Goal: Task Accomplishment & Management: Complete application form

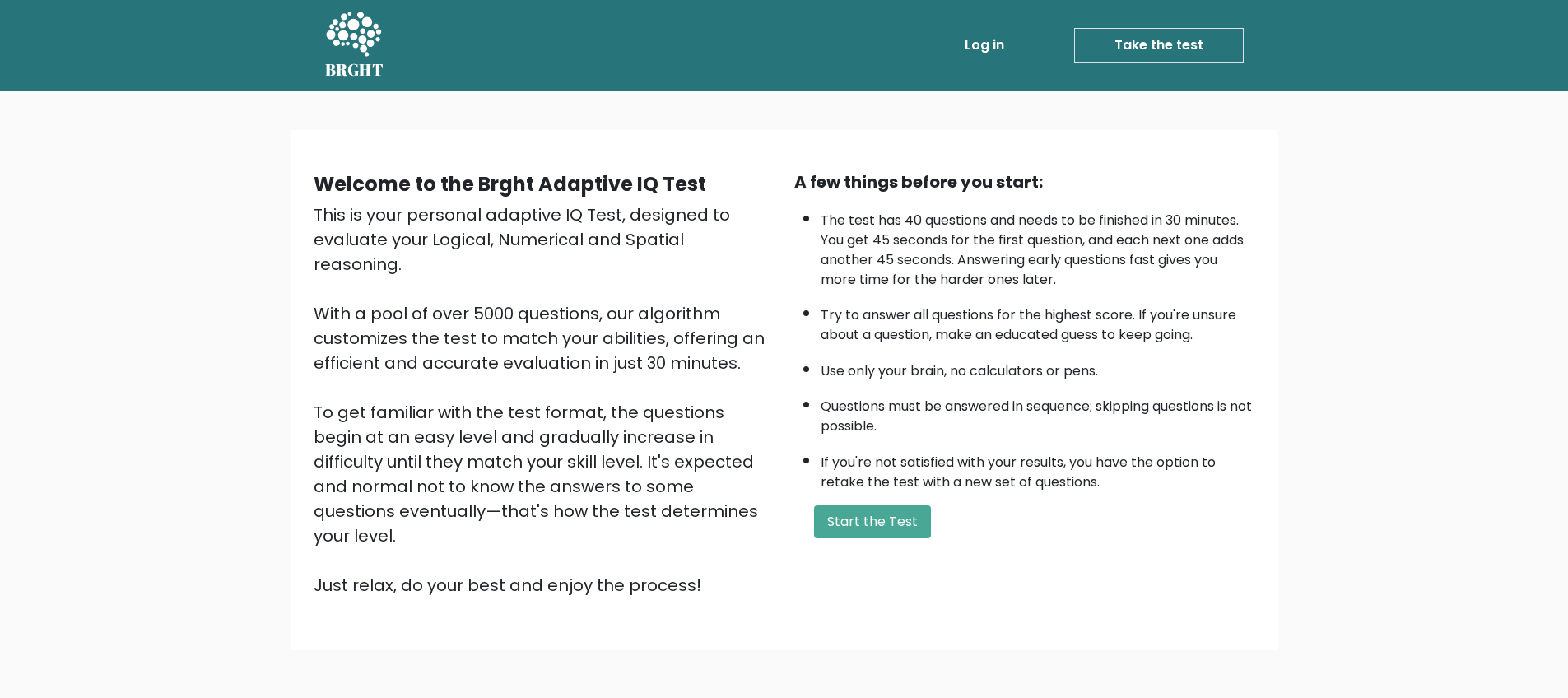
drag, startPoint x: 880, startPoint y: 519, endPoint x: 1150, endPoint y: 544, distance: 271.2
click at [1150, 544] on div "A few things before you start: The test has 40 questions and needs to be finish…" at bounding box center [1025, 383] width 481 height 428
click at [878, 527] on button "Start the Test" at bounding box center [873, 522] width 117 height 33
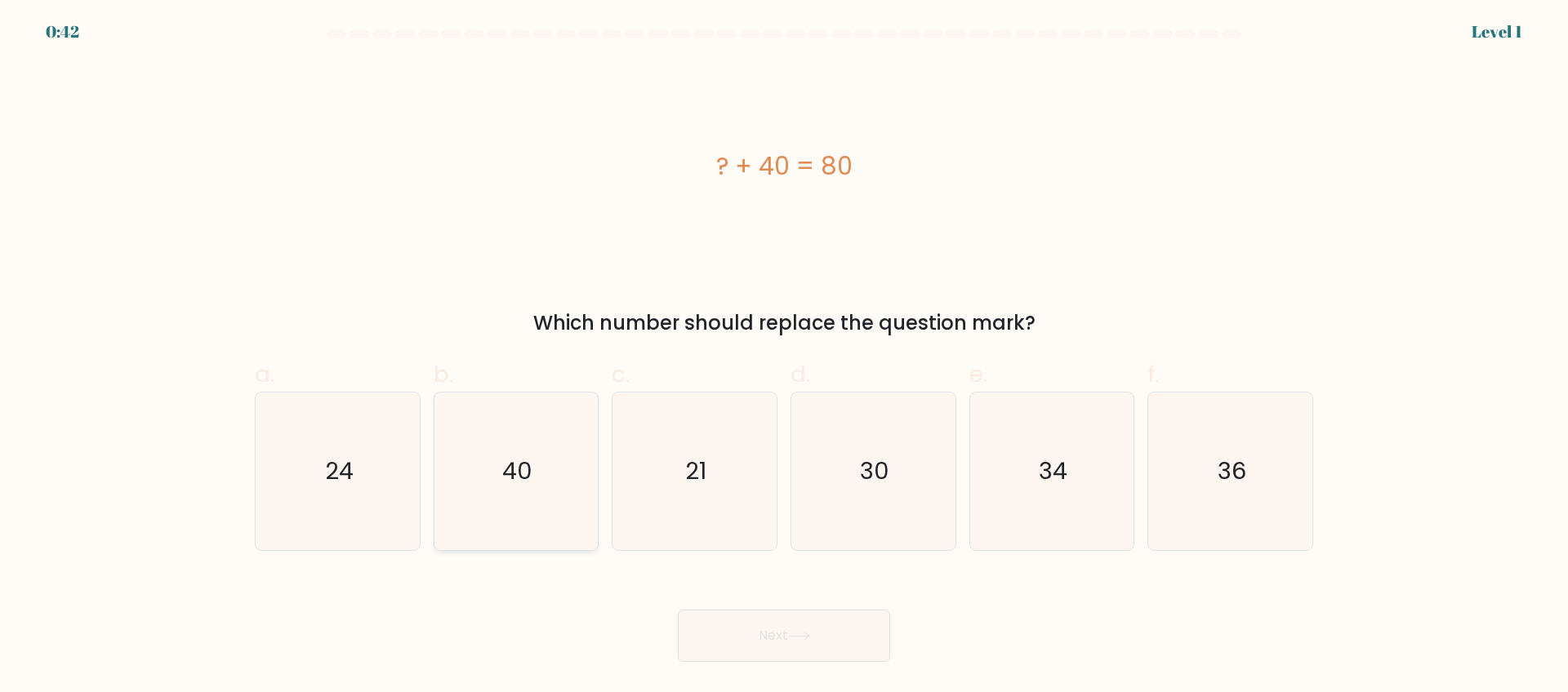
click at [520, 470] on text "40" at bounding box center [517, 470] width 30 height 33
click at [784, 356] on input "b. 40" at bounding box center [784, 351] width 1 height 11
radio input "true"
click at [814, 629] on button "Next" at bounding box center [784, 636] width 213 height 52
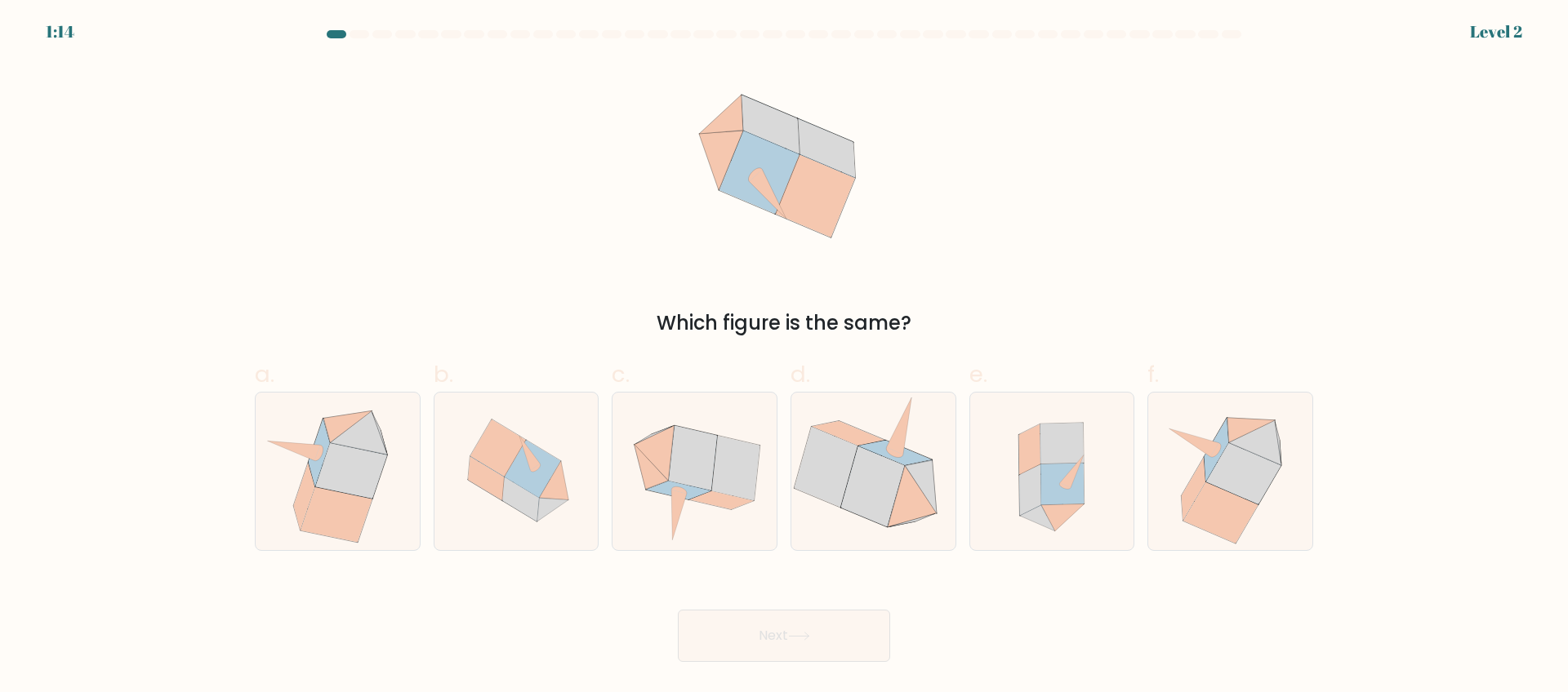
click at [799, 636] on icon at bounding box center [798, 636] width 19 height 8
click at [1089, 536] on icon at bounding box center [1051, 471] width 145 height 157
click at [784, 356] on input "e." at bounding box center [784, 351] width 1 height 11
radio input "true"
click at [702, 497] on icon at bounding box center [722, 500] width 64 height 18
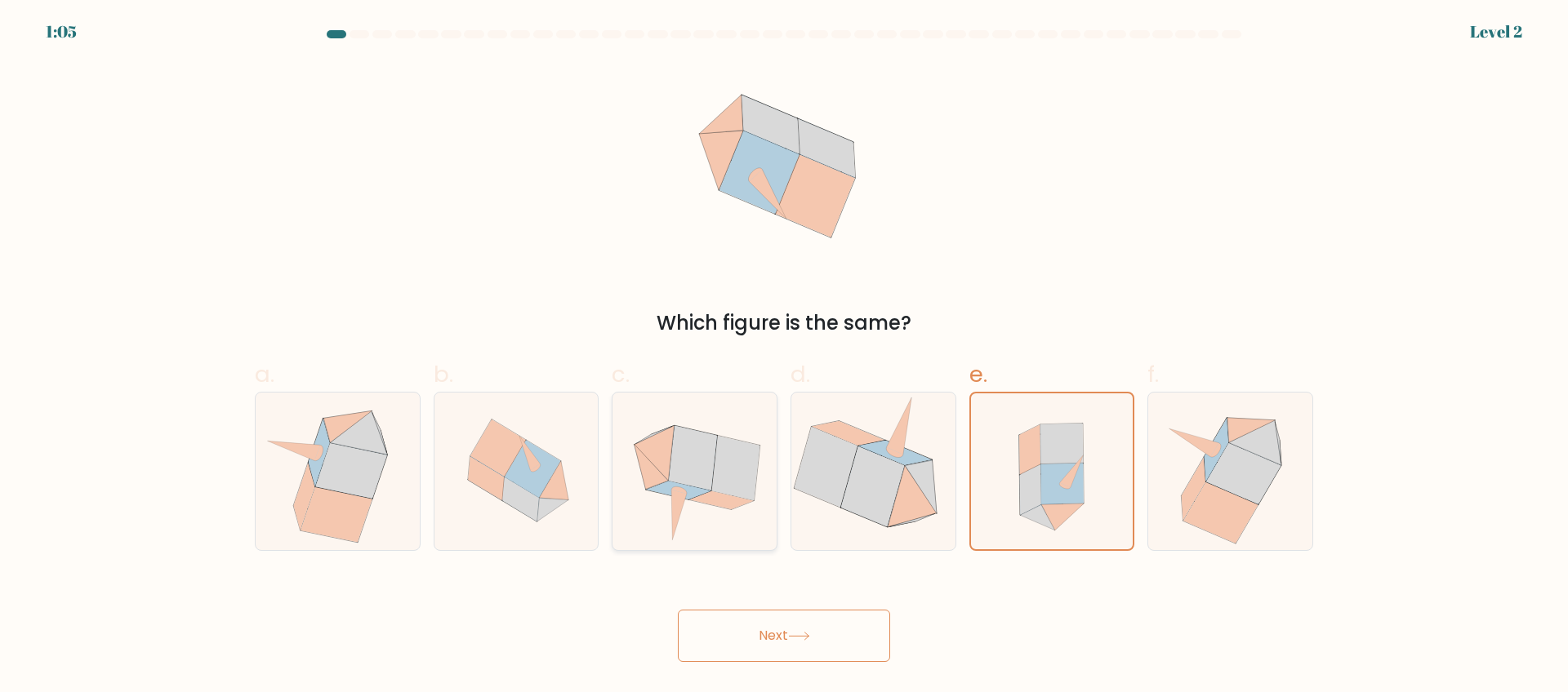
click at [784, 356] on input "c." at bounding box center [784, 351] width 1 height 11
radio input "true"
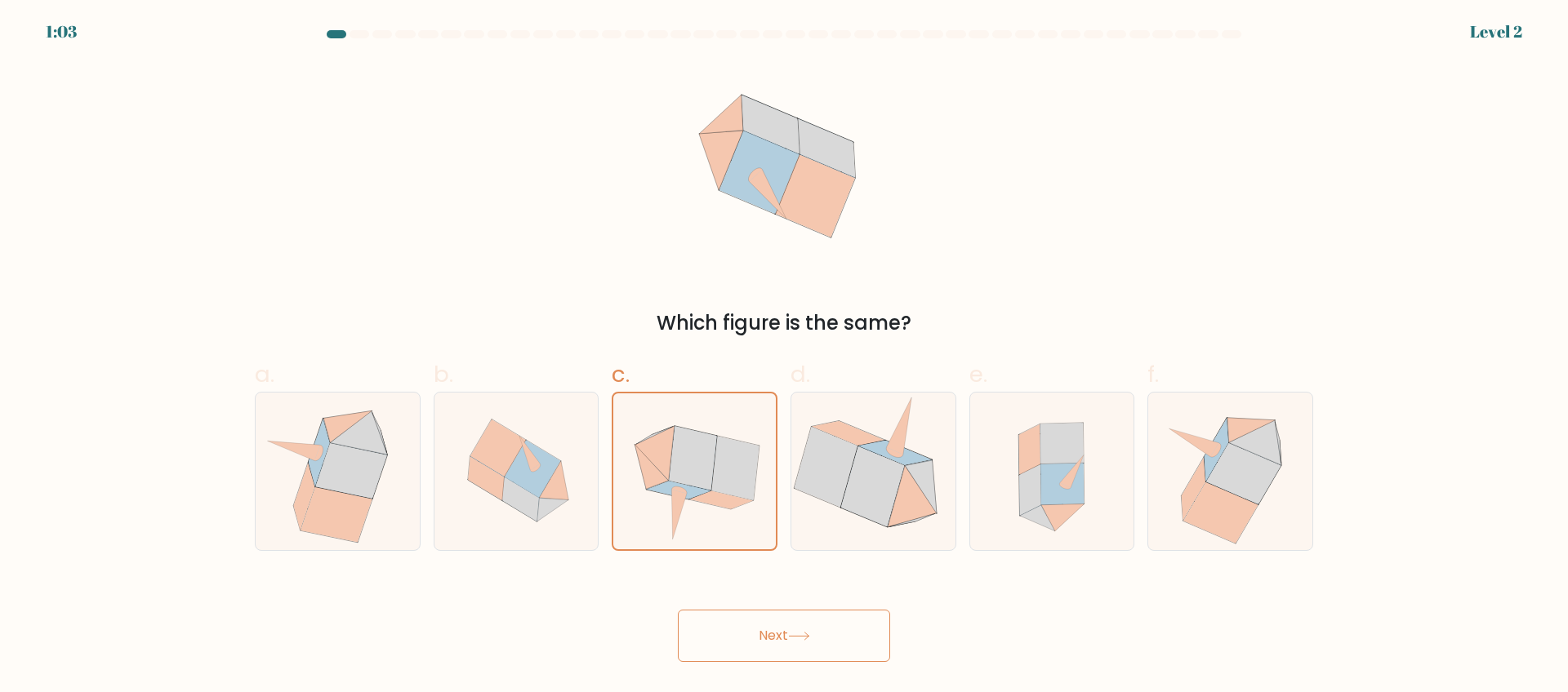
click at [825, 643] on button "Next" at bounding box center [784, 636] width 213 height 52
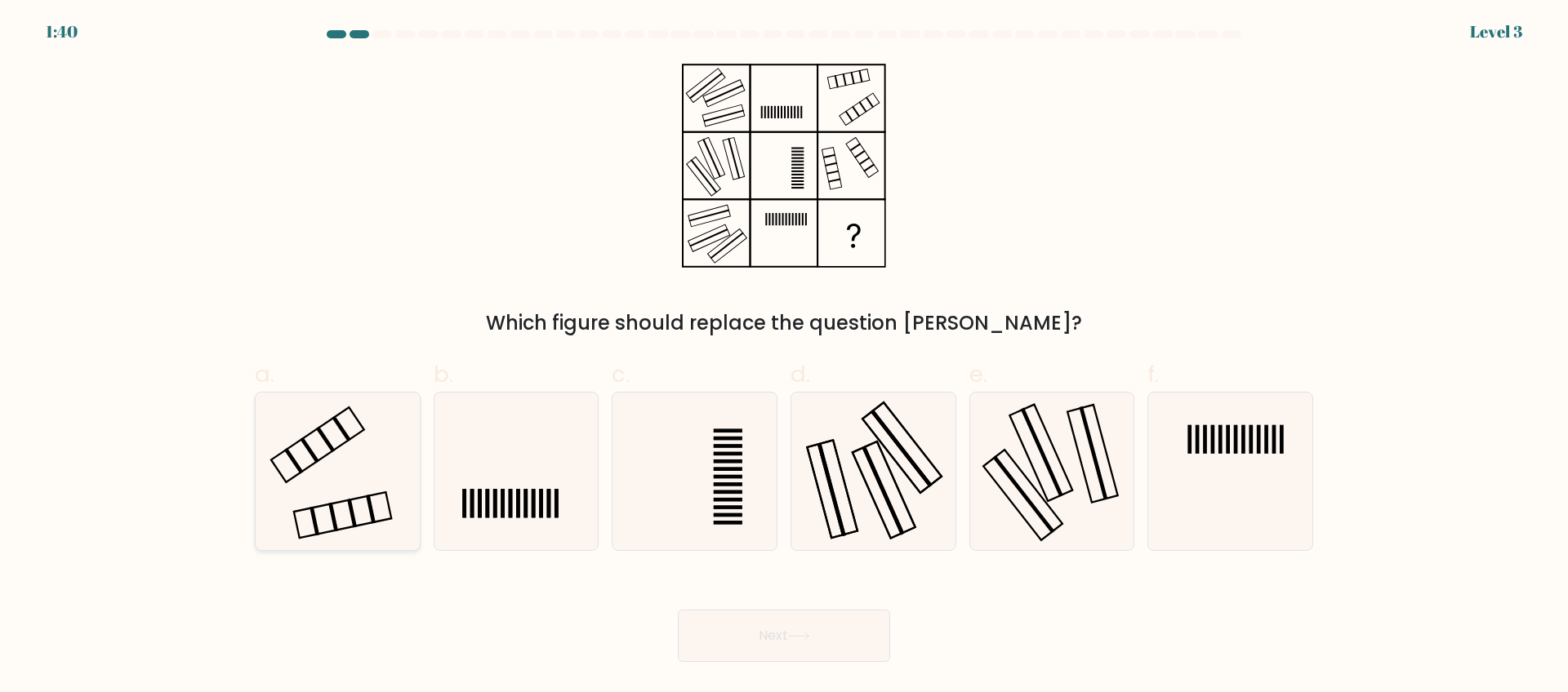
click at [333, 454] on icon at bounding box center [337, 471] width 157 height 157
click at [784, 356] on input "a." at bounding box center [784, 351] width 1 height 11
radio input "true"
drag, startPoint x: 788, startPoint y: 623, endPoint x: 803, endPoint y: 641, distance: 23.4
click at [789, 625] on button "Next" at bounding box center [784, 636] width 213 height 52
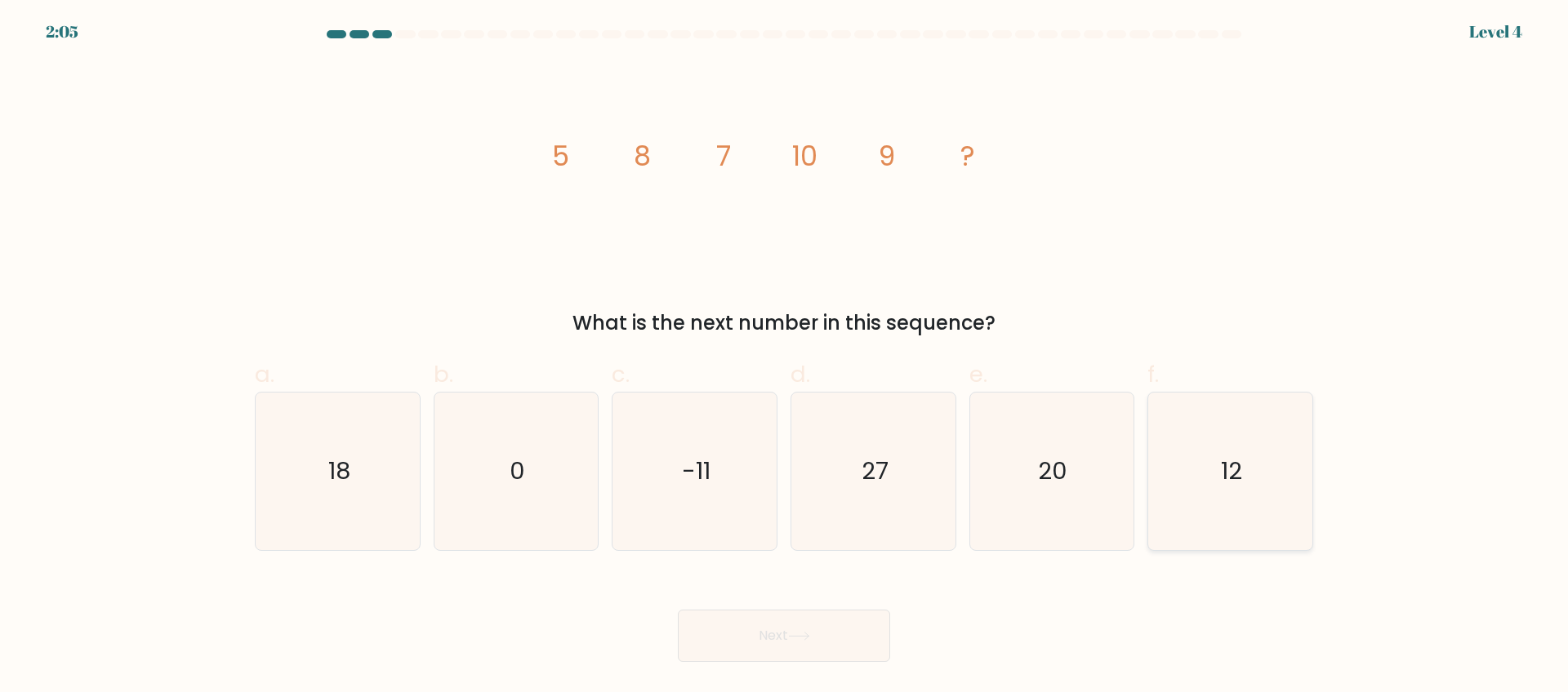
click at [1226, 519] on icon "12" at bounding box center [1230, 471] width 157 height 157
click at [784, 356] on input "f. 12" at bounding box center [784, 351] width 1 height 11
radio input "true"
click at [824, 653] on button "Next" at bounding box center [784, 636] width 213 height 52
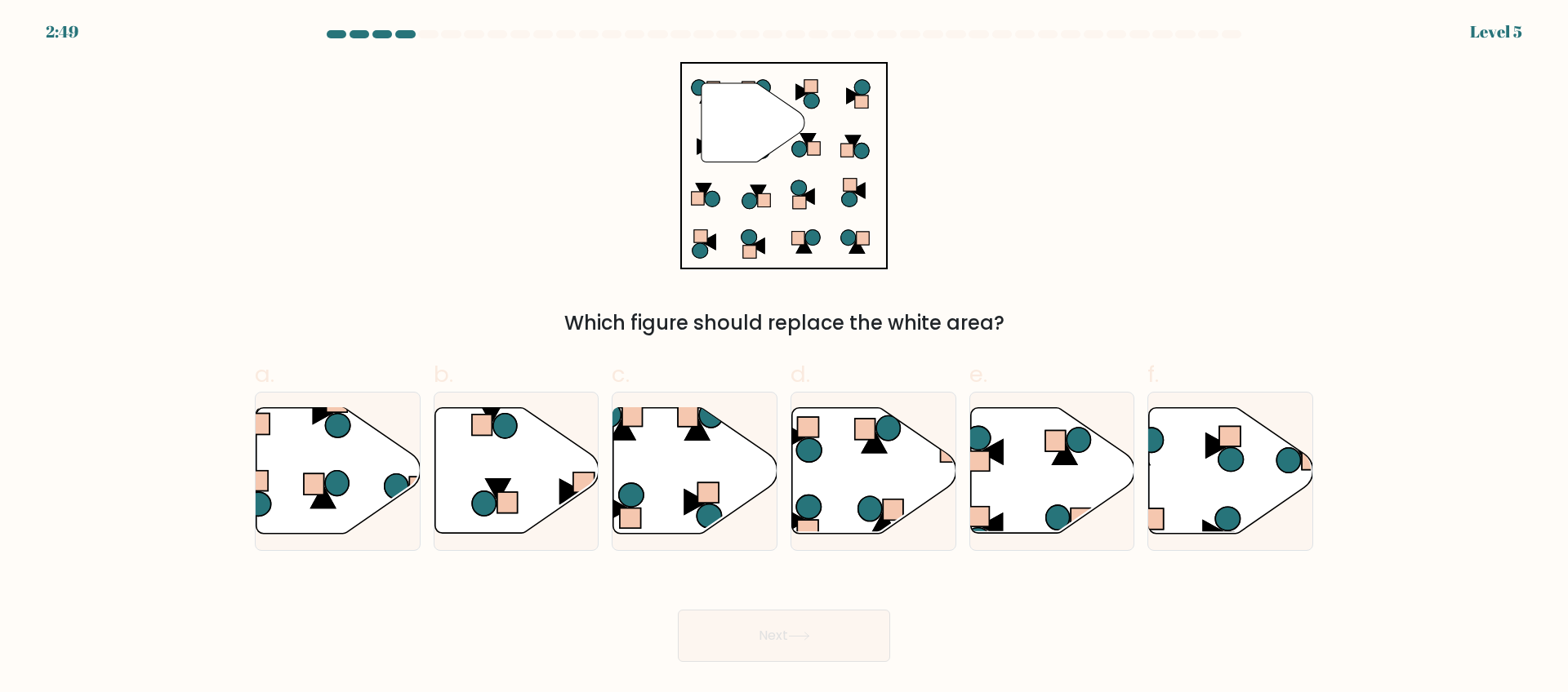
click at [275, 297] on div "" Which figure should replace the white area?" at bounding box center [784, 200] width 1078 height 276
click at [680, 482] on icon at bounding box center [696, 471] width 164 height 126
click at [784, 356] on input "c." at bounding box center [784, 351] width 1 height 11
radio input "true"
click at [816, 638] on button "Next" at bounding box center [784, 636] width 213 height 52
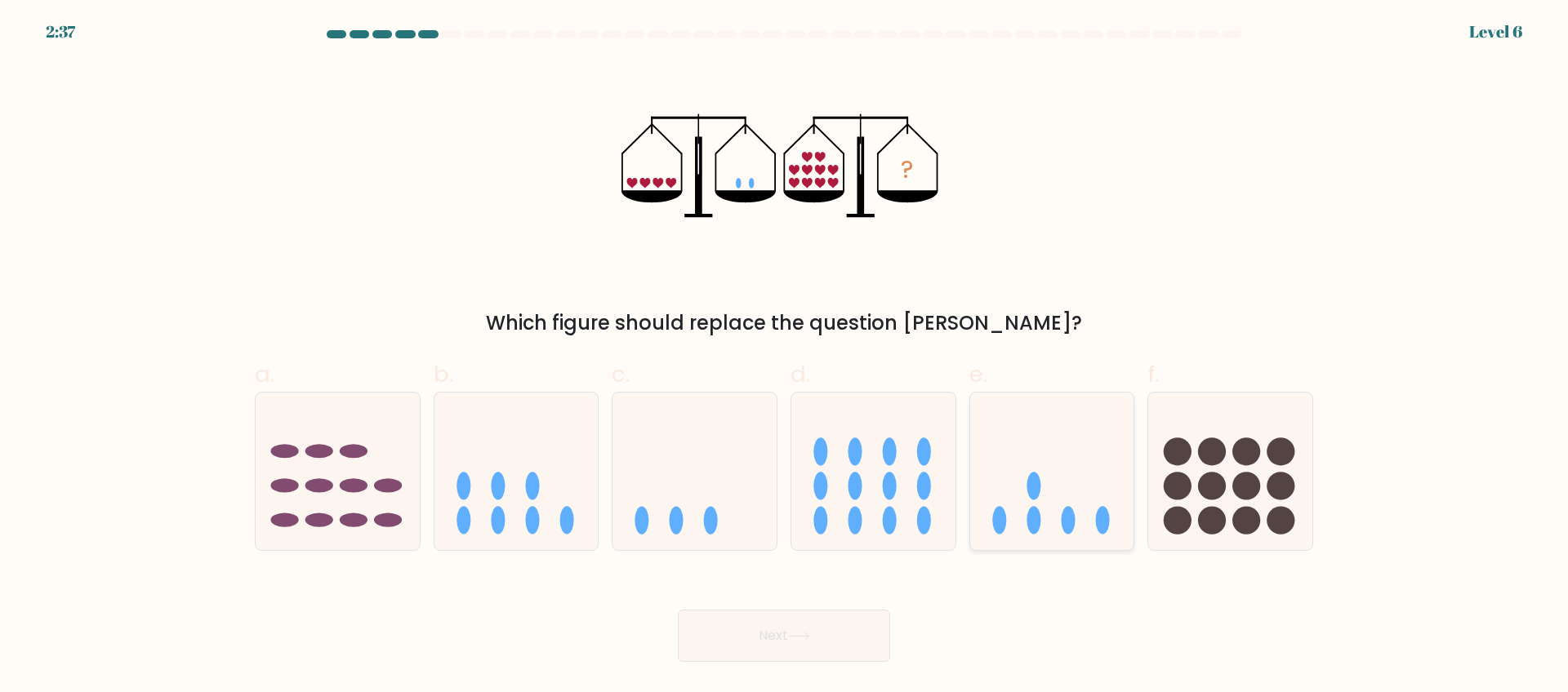
click at [1031, 448] on icon at bounding box center [1052, 471] width 164 height 136
click at [784, 356] on input "e." at bounding box center [784, 351] width 1 height 11
radio input "true"
click at [1028, 626] on div "Next" at bounding box center [784, 616] width 1078 height 91
click at [772, 644] on button "Next" at bounding box center [784, 636] width 213 height 52
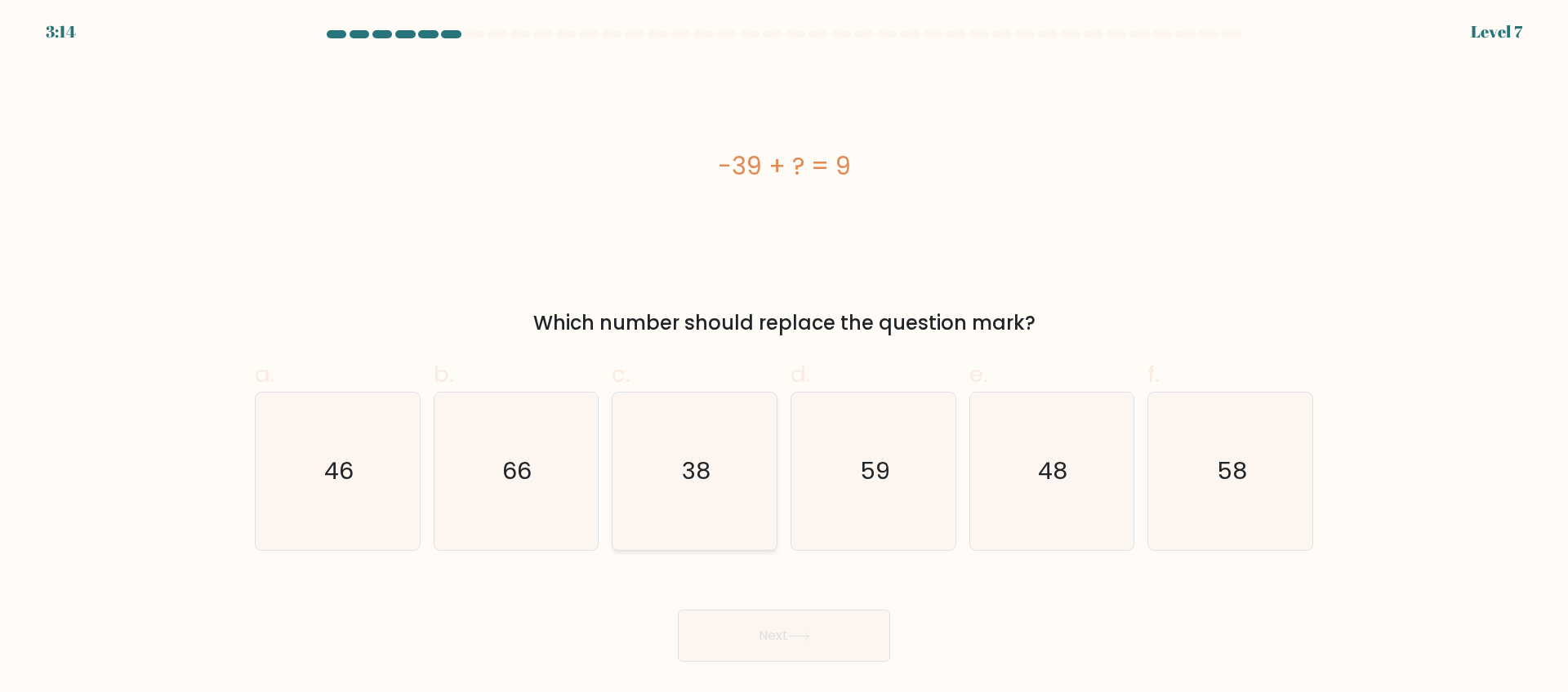
click at [624, 499] on icon "38" at bounding box center [694, 471] width 157 height 157
click at [784, 356] on input "c. 38" at bounding box center [784, 351] width 1 height 11
radio input "true"
click at [1031, 482] on icon "48" at bounding box center [1051, 471] width 157 height 157
click at [784, 356] on input "e. 48" at bounding box center [784, 351] width 1 height 11
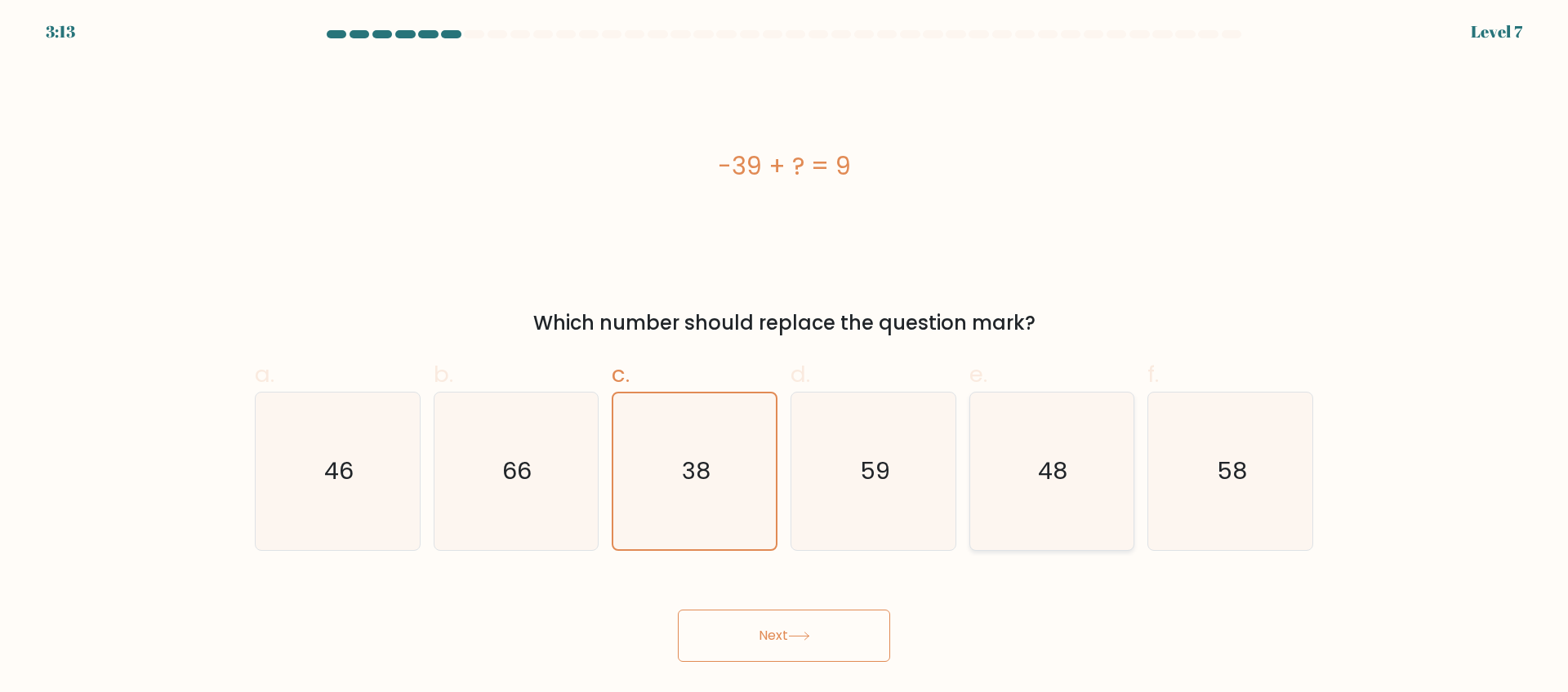
radio input "true"
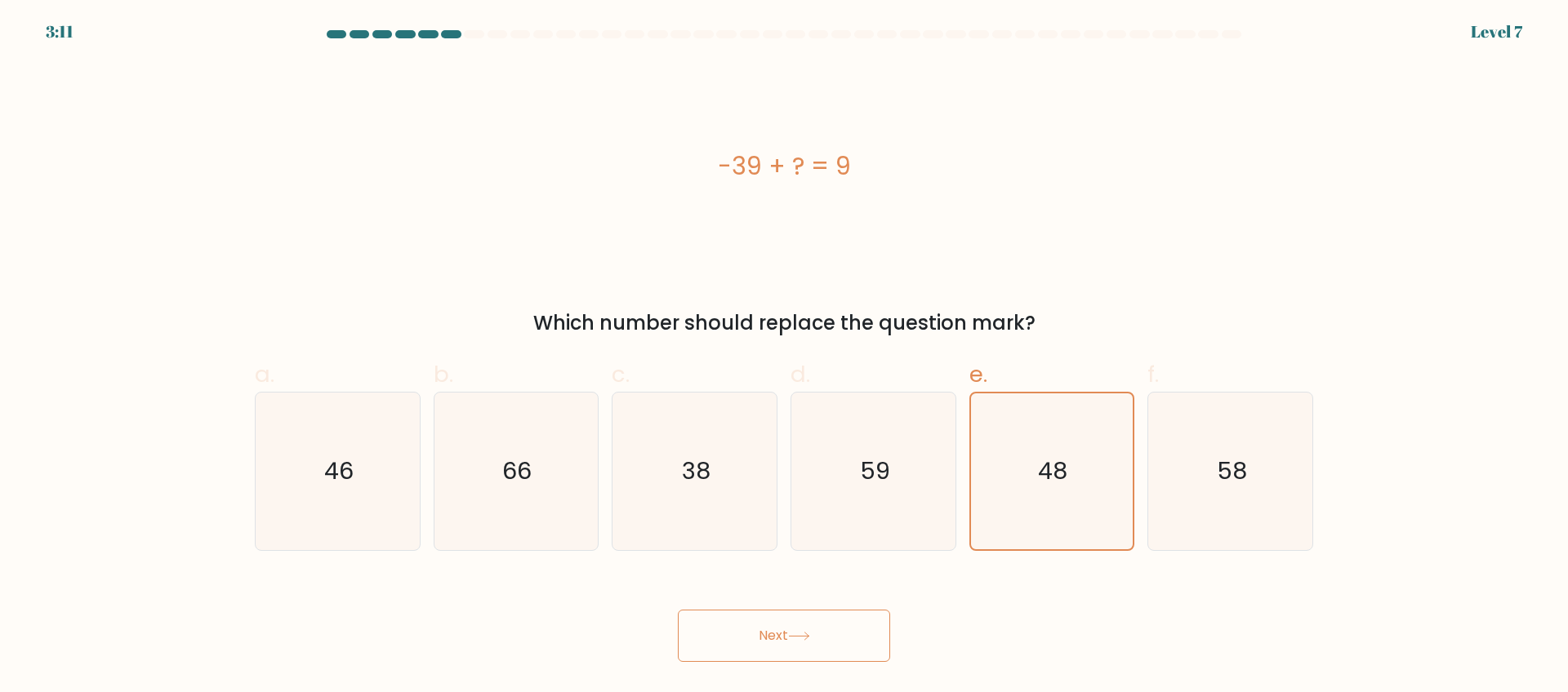
click at [827, 653] on button "Next" at bounding box center [784, 636] width 213 height 52
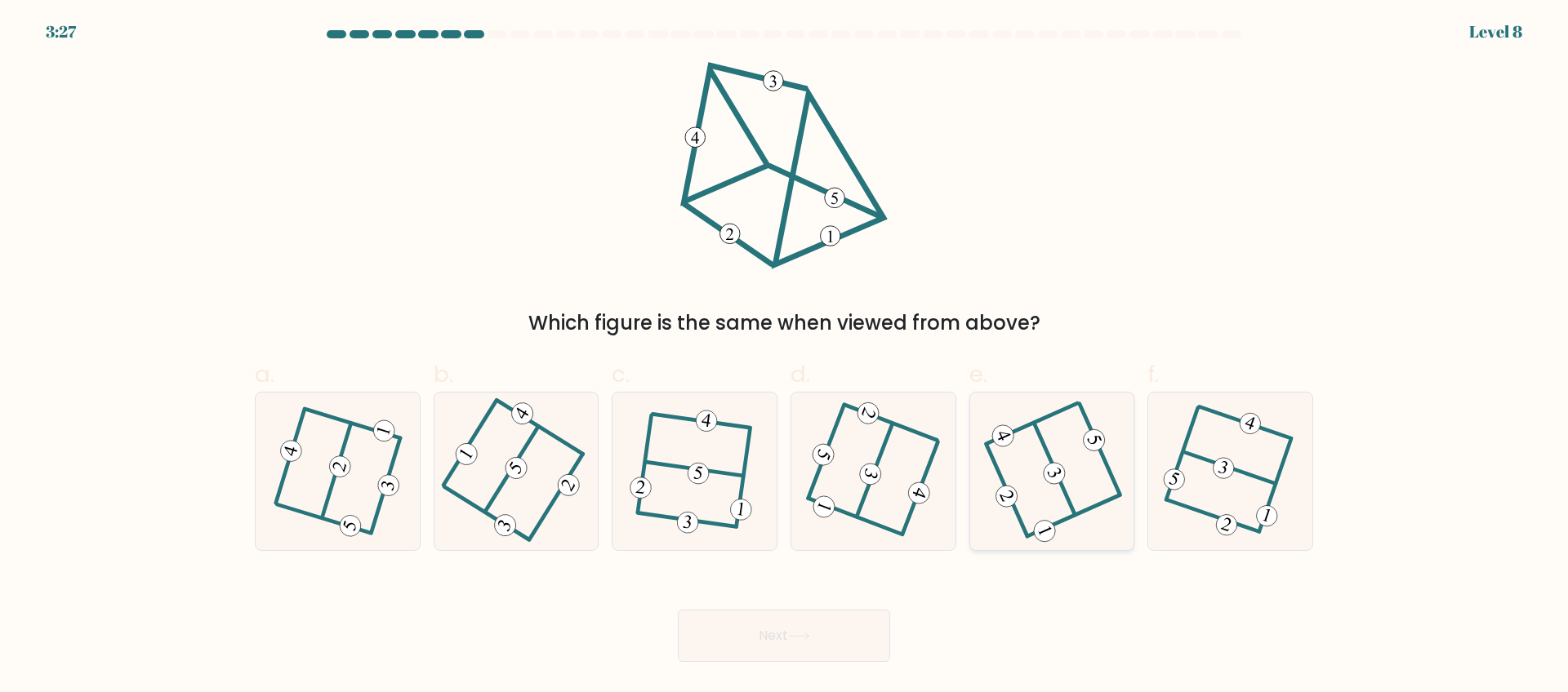
click at [1072, 471] on icon at bounding box center [1051, 471] width 126 height 126
click at [784, 356] on input "e." at bounding box center [784, 351] width 1 height 11
radio input "true"
click at [782, 632] on button "Next" at bounding box center [784, 636] width 213 height 52
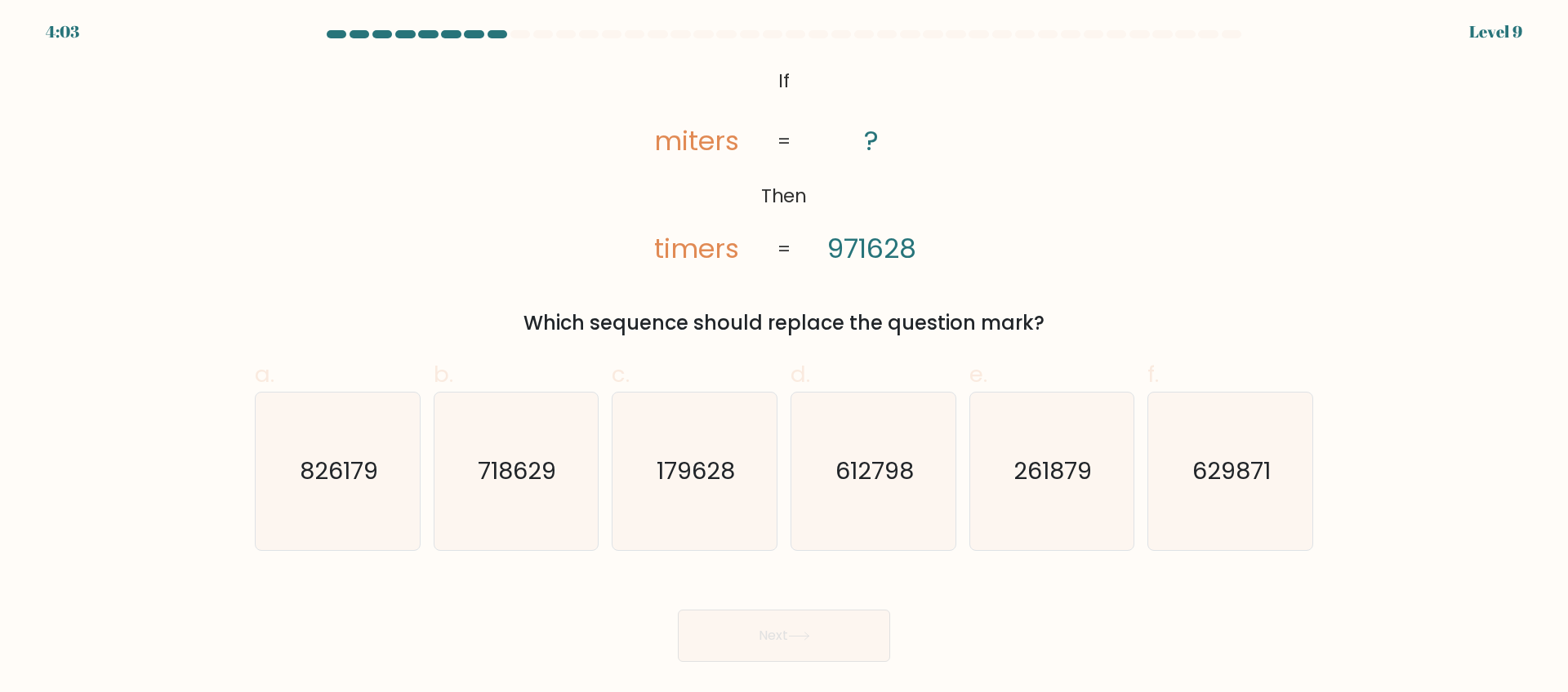
click at [817, 585] on div "Next" at bounding box center [784, 616] width 1078 height 91
drag, startPoint x: 866, startPoint y: 254, endPoint x: 857, endPoint y: 250, distance: 9.8
click at [857, 250] on tspan "971628" at bounding box center [871, 249] width 89 height 38
click at [702, 501] on icon "179628" at bounding box center [694, 471] width 157 height 157
click at [784, 356] on input "c. 179628" at bounding box center [784, 351] width 1 height 11
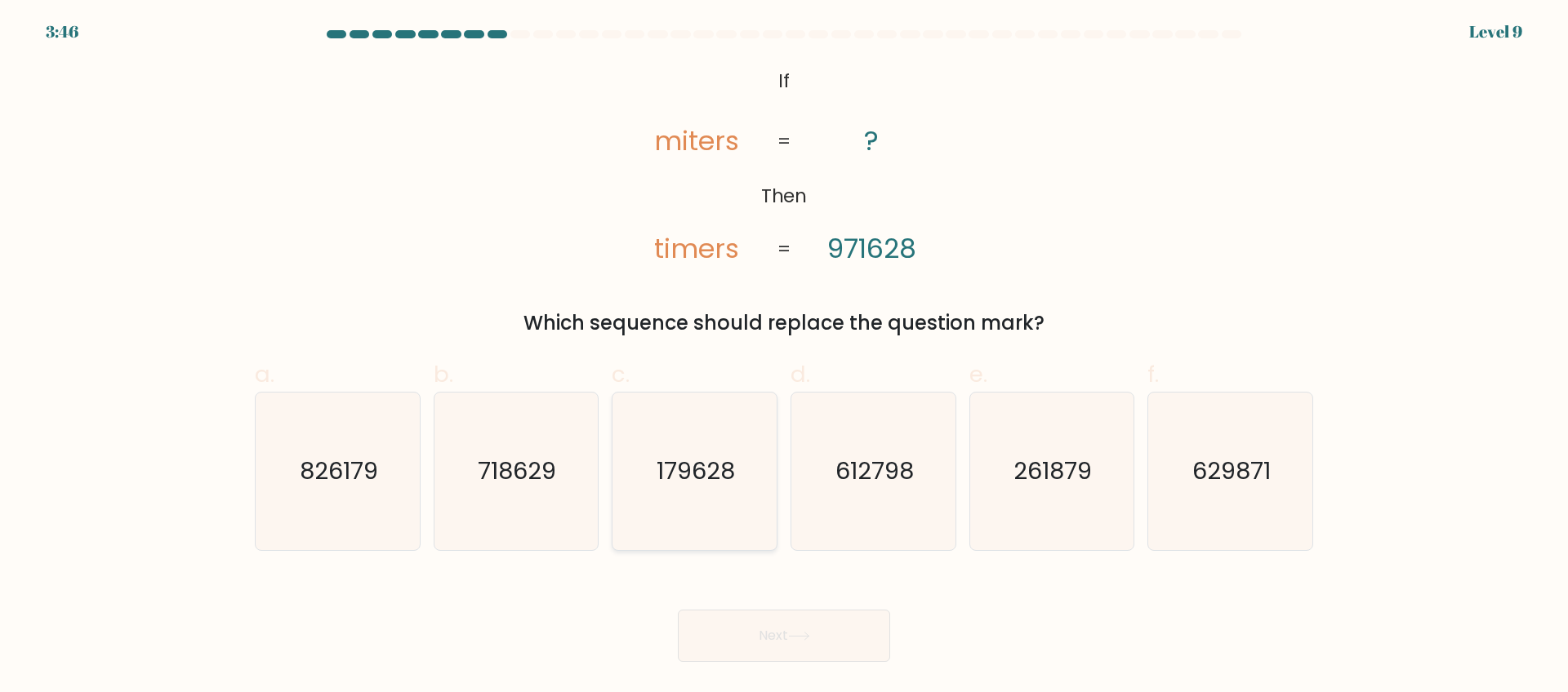
radio input "true"
click at [782, 636] on button "Next" at bounding box center [784, 636] width 213 height 52
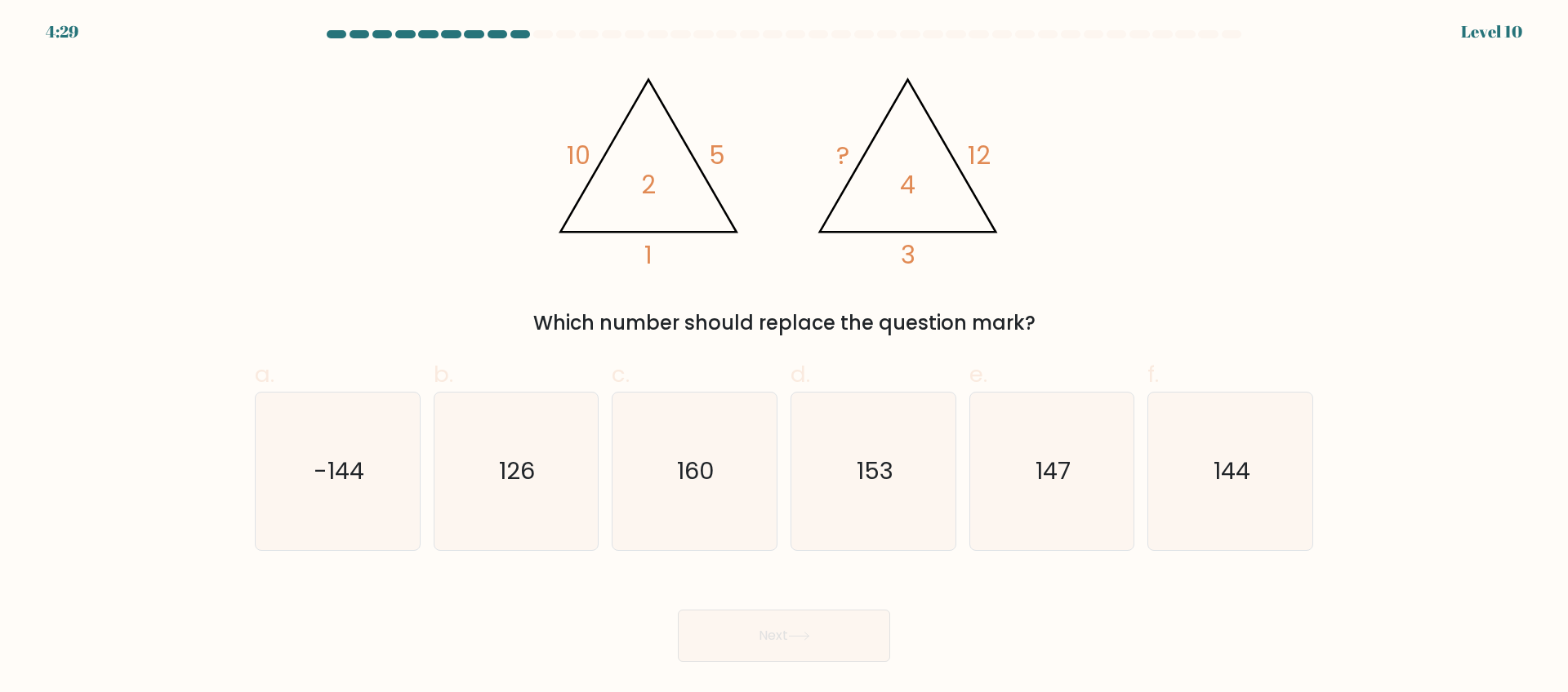
click at [1085, 617] on div "Next" at bounding box center [784, 616] width 1078 height 91
click at [1187, 160] on div "@import url('[URL][DOMAIN_NAME]); 10 5 1 2 @import url('[URL][DOMAIN_NAME]); ? …" at bounding box center [784, 200] width 1078 height 276
click at [1180, 161] on div "@import url('[URL][DOMAIN_NAME]); 10 5 1 2 @import url('[URL][DOMAIN_NAME]); ? …" at bounding box center [784, 200] width 1078 height 276
click at [1177, 162] on div "@import url('[URL][DOMAIN_NAME]); 10 5 1 2 @import url('[URL][DOMAIN_NAME]); ? …" at bounding box center [784, 200] width 1078 height 276
click at [1308, 447] on icon "144" at bounding box center [1230, 471] width 157 height 157
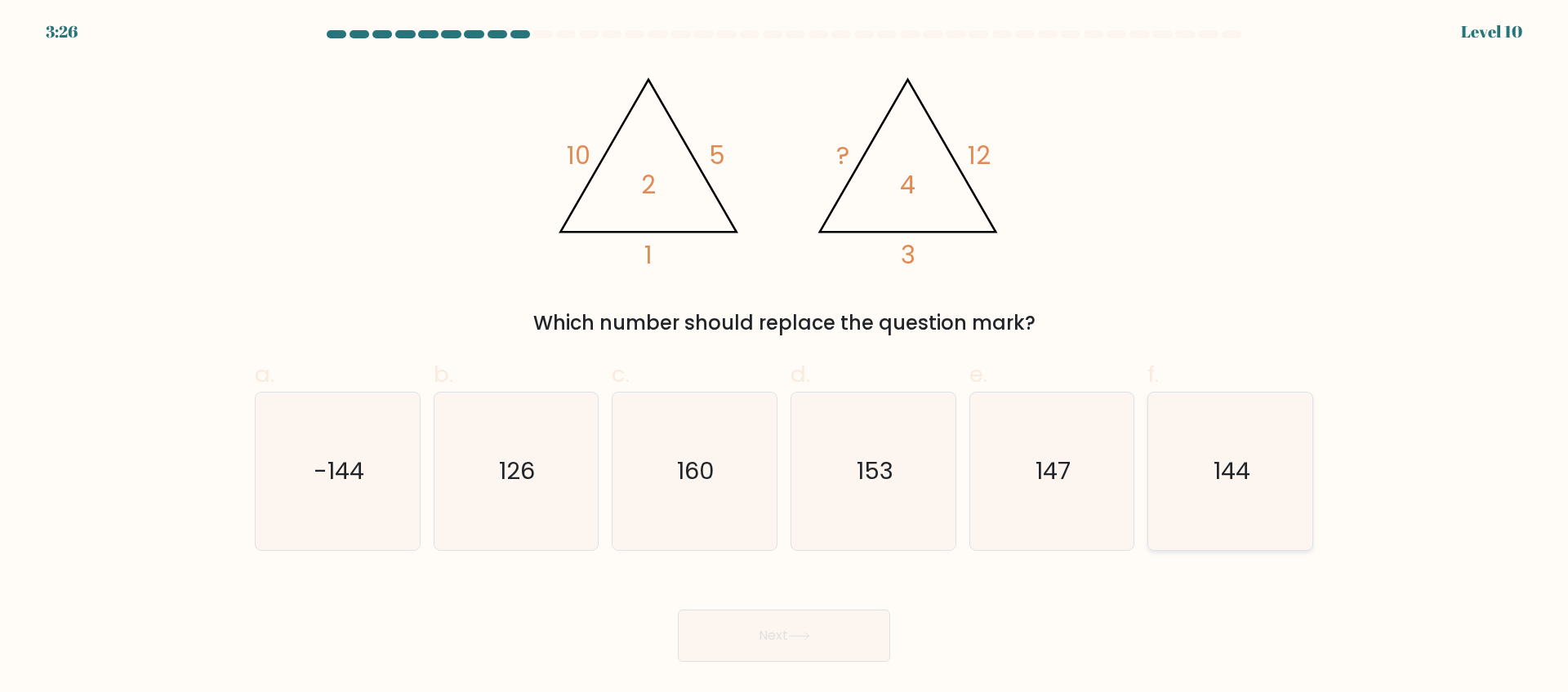
click at [784, 356] on input "f. 144" at bounding box center [784, 351] width 1 height 11
radio input "true"
click at [813, 649] on button "Next" at bounding box center [784, 636] width 213 height 52
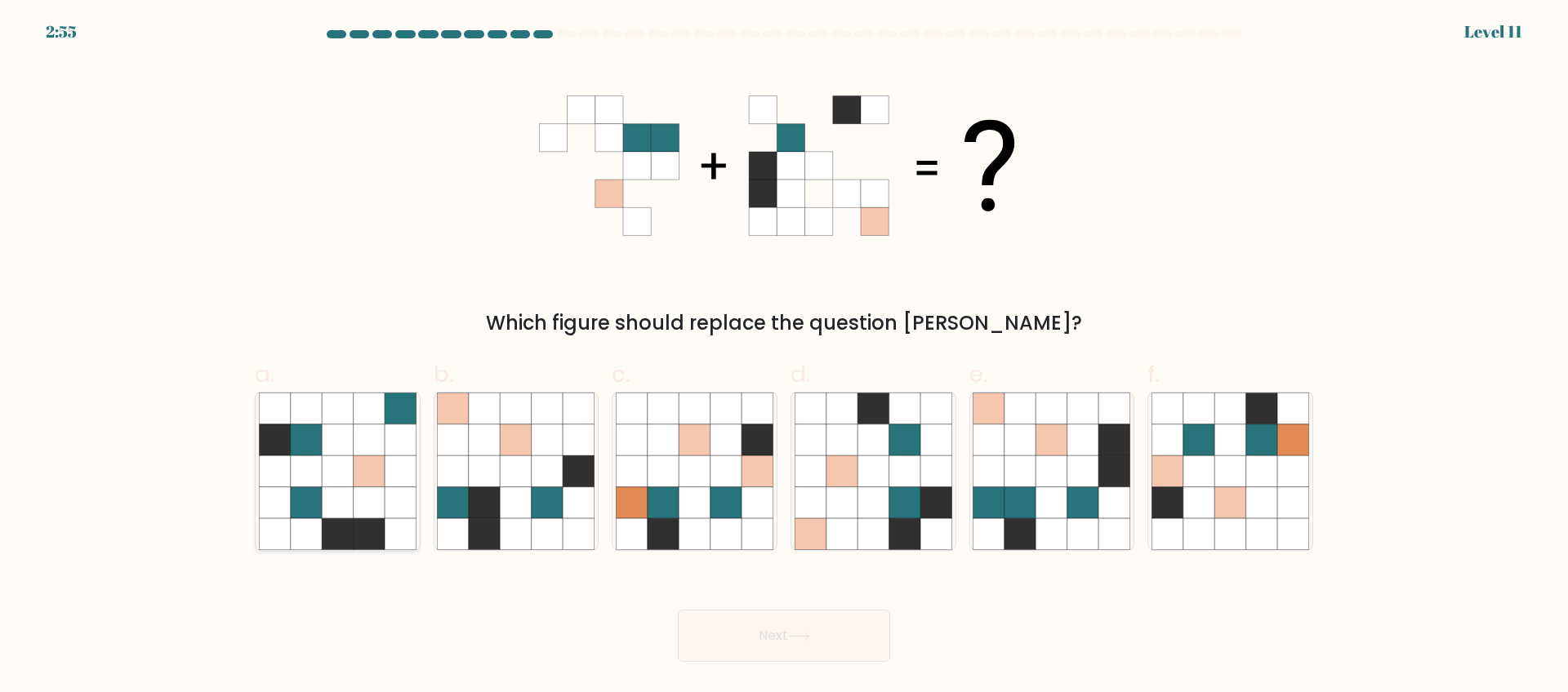
click at [259, 479] on icon at bounding box center [274, 470] width 31 height 31
click at [784, 356] on input "a." at bounding box center [784, 351] width 1 height 11
radio input "true"
click at [505, 628] on div "Next" at bounding box center [784, 616] width 1078 height 91
click at [706, 639] on button "Next" at bounding box center [784, 636] width 213 height 52
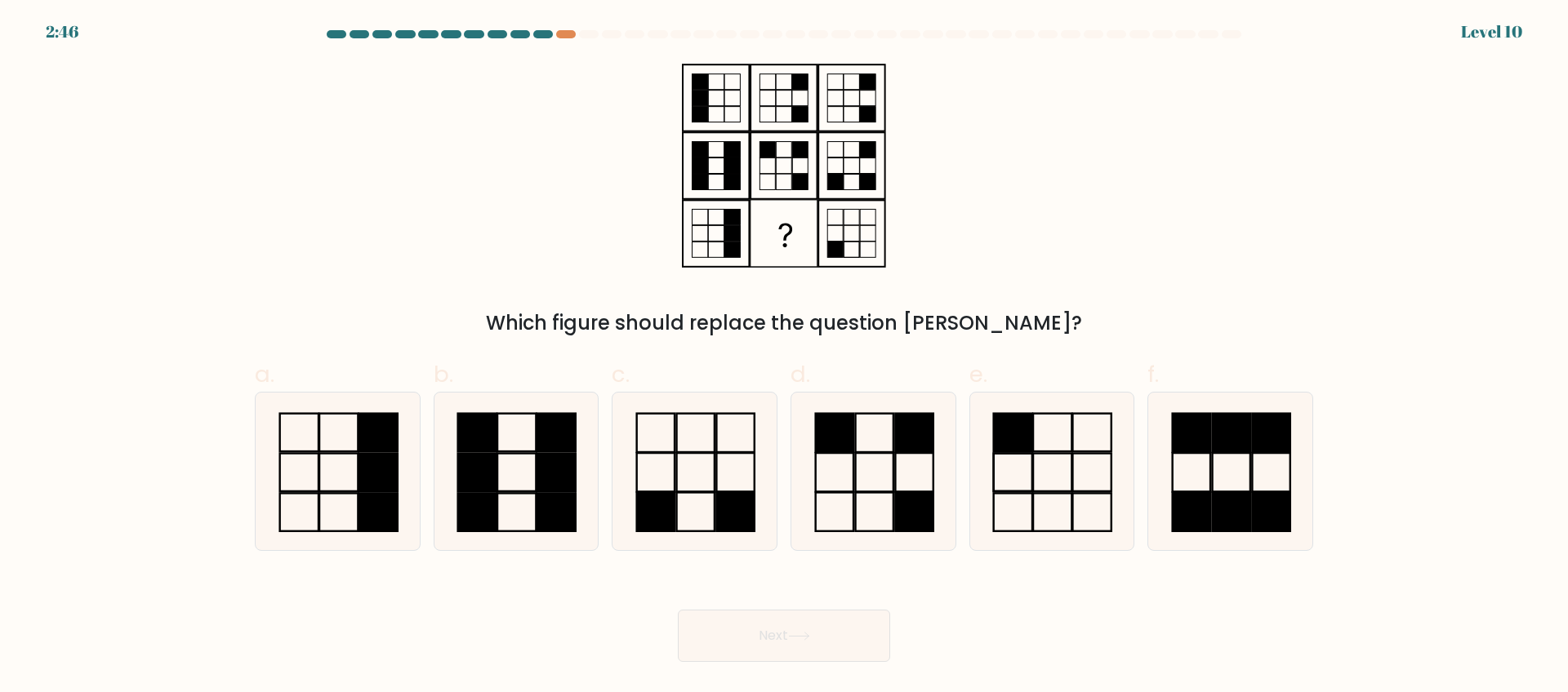
click at [543, 33] on div at bounding box center [542, 34] width 19 height 8
click at [1086, 454] on rect at bounding box center [1092, 471] width 39 height 38
click at [784, 356] on input "e." at bounding box center [784, 351] width 1 height 11
radio input "true"
click at [841, 653] on button "Next" at bounding box center [784, 636] width 213 height 52
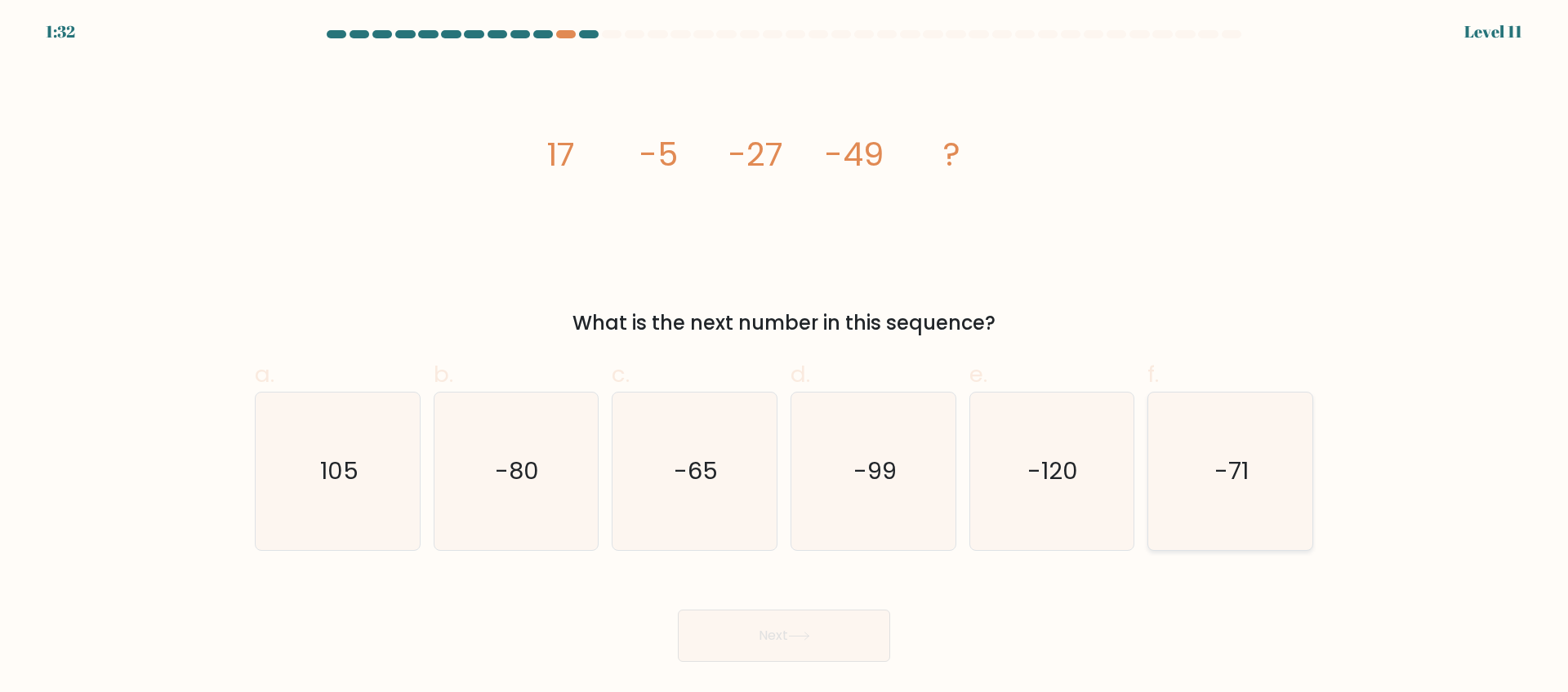
click at [1212, 416] on icon "-71" at bounding box center [1230, 471] width 157 height 157
click at [784, 356] on input "f. -71" at bounding box center [784, 351] width 1 height 11
radio input "true"
click at [827, 648] on button "Next" at bounding box center [784, 636] width 213 height 52
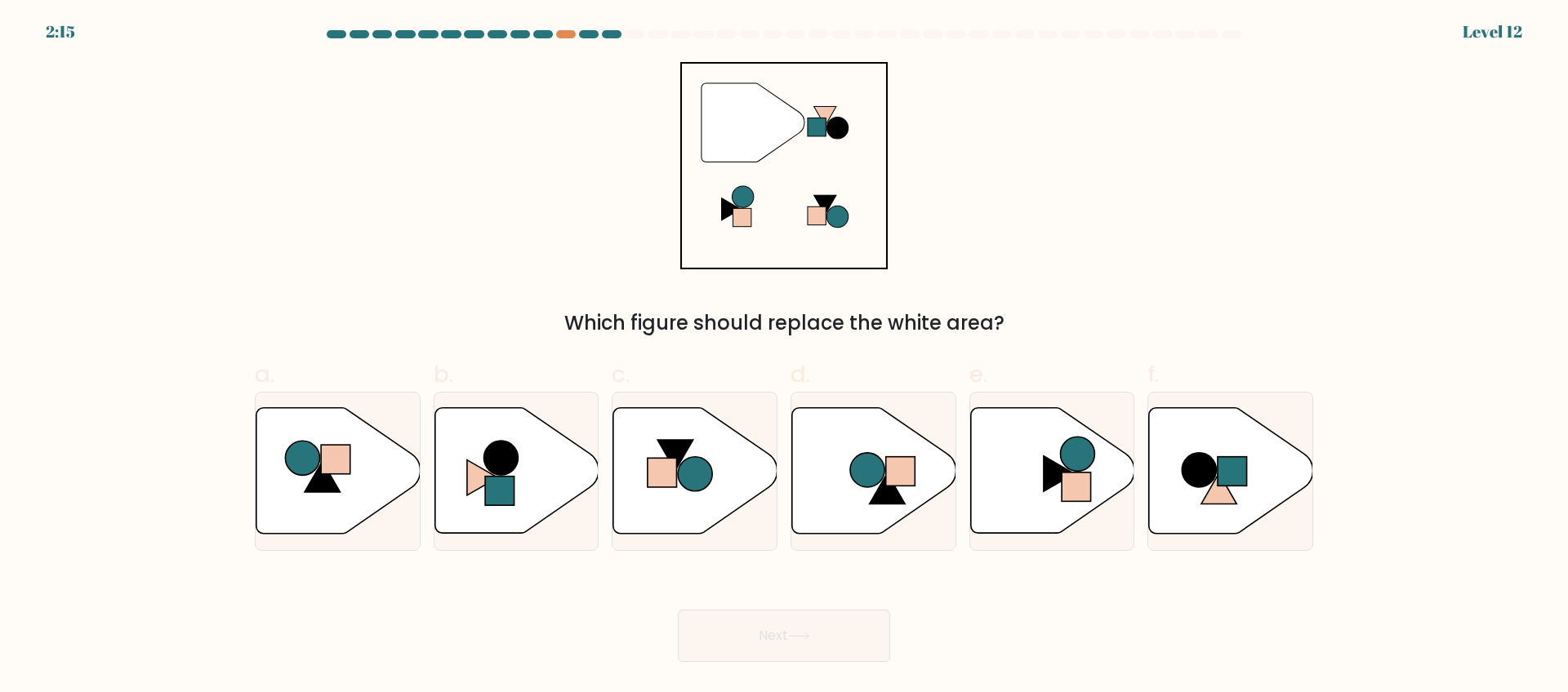
click at [455, 241] on div "" Which figure should replace the white area?" at bounding box center [784, 200] width 1078 height 276
click at [1214, 489] on icon at bounding box center [1219, 489] width 35 height 31
click at [784, 356] on input "f." at bounding box center [784, 351] width 1 height 11
radio input "true"
click at [548, 488] on icon at bounding box center [517, 471] width 164 height 126
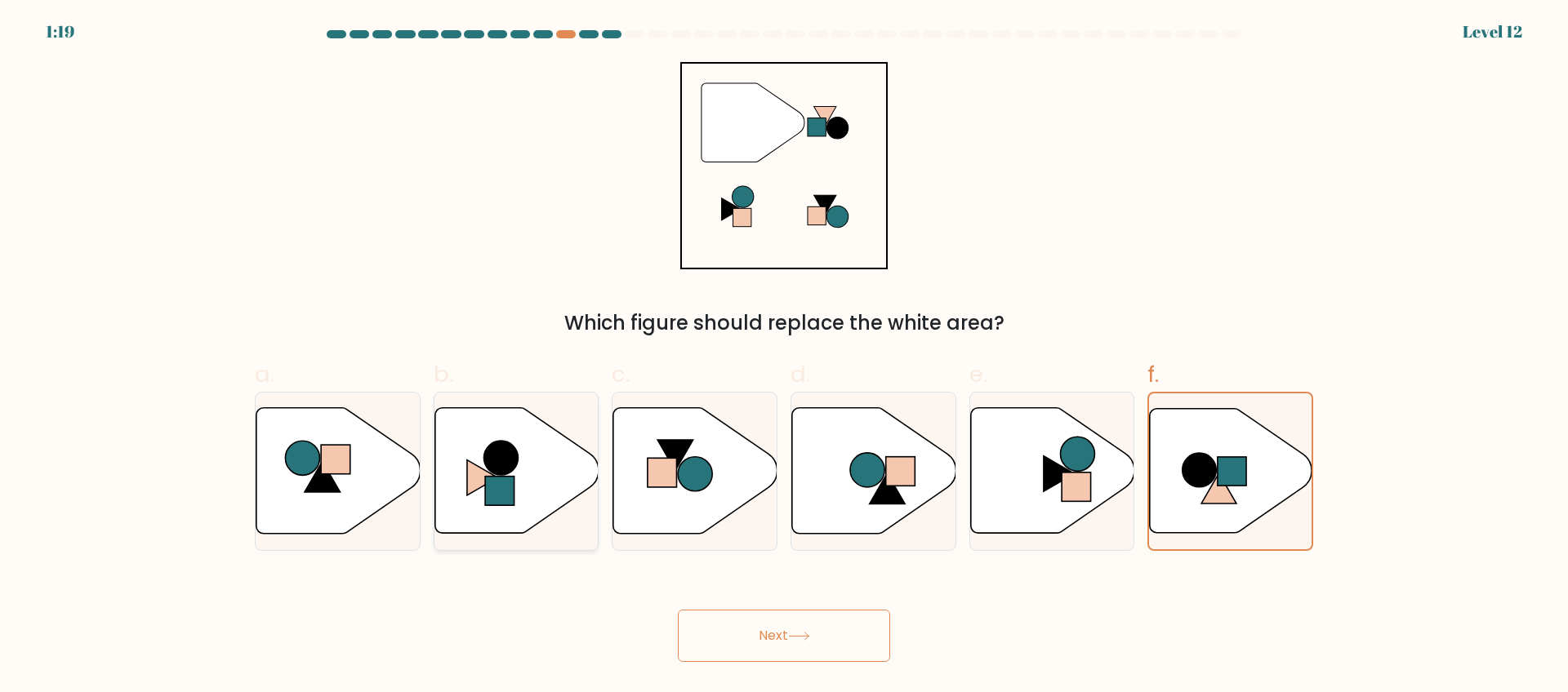
click at [784, 356] on input "b." at bounding box center [784, 351] width 1 height 11
radio input "true"
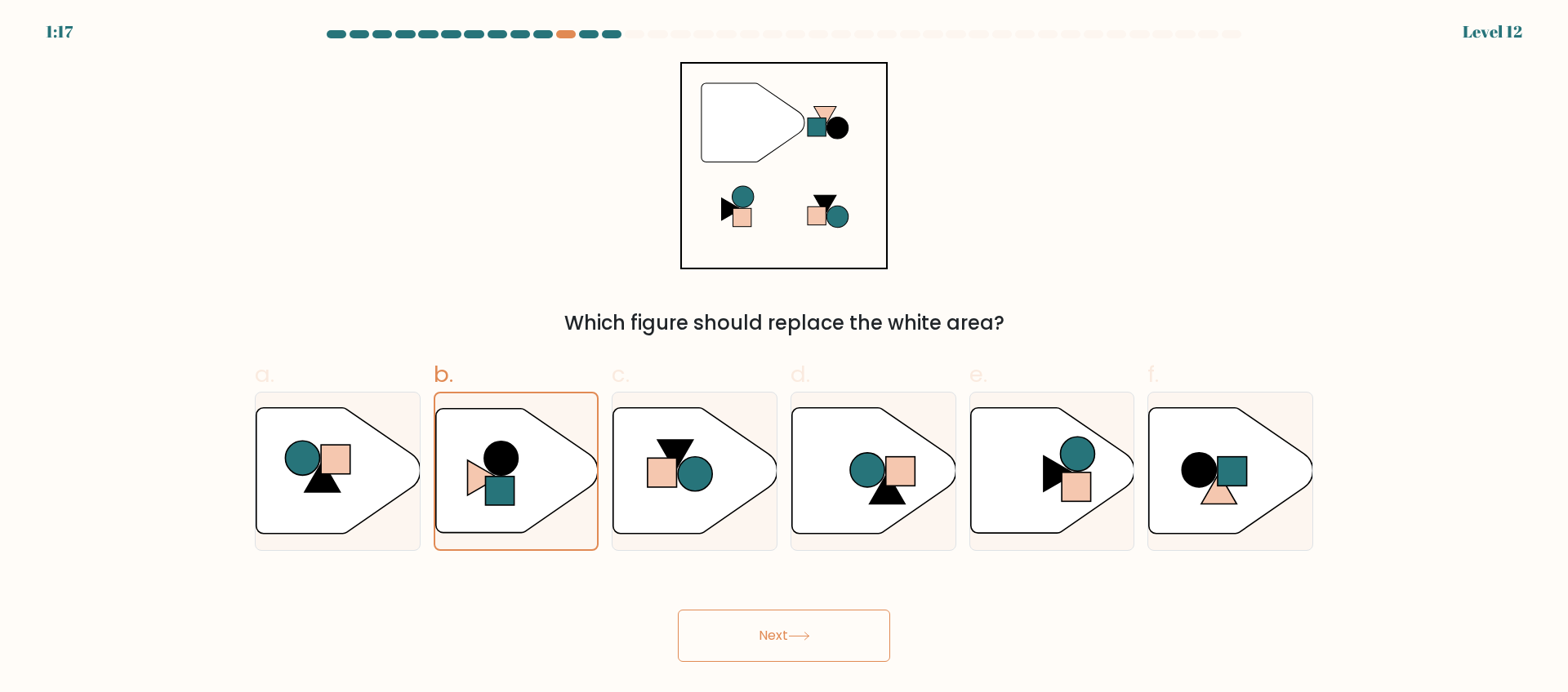
click at [761, 638] on button "Next" at bounding box center [784, 636] width 213 height 52
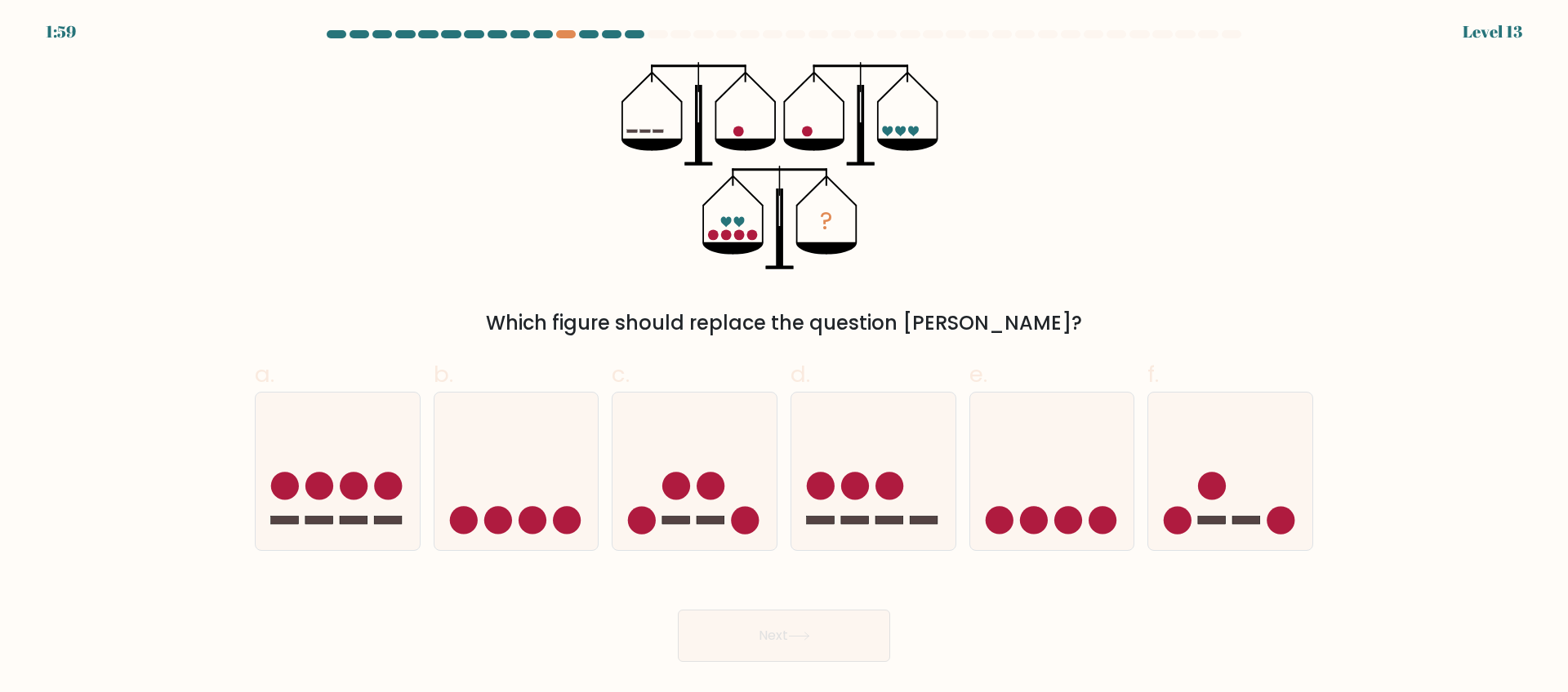
click at [250, 250] on div "? Which figure should replace the question mark?" at bounding box center [784, 200] width 1078 height 276
click at [749, 479] on icon at bounding box center [695, 471] width 164 height 136
click at [784, 356] on input "c." at bounding box center [784, 351] width 1 height 11
radio input "true"
click at [788, 654] on button "Next" at bounding box center [784, 636] width 213 height 52
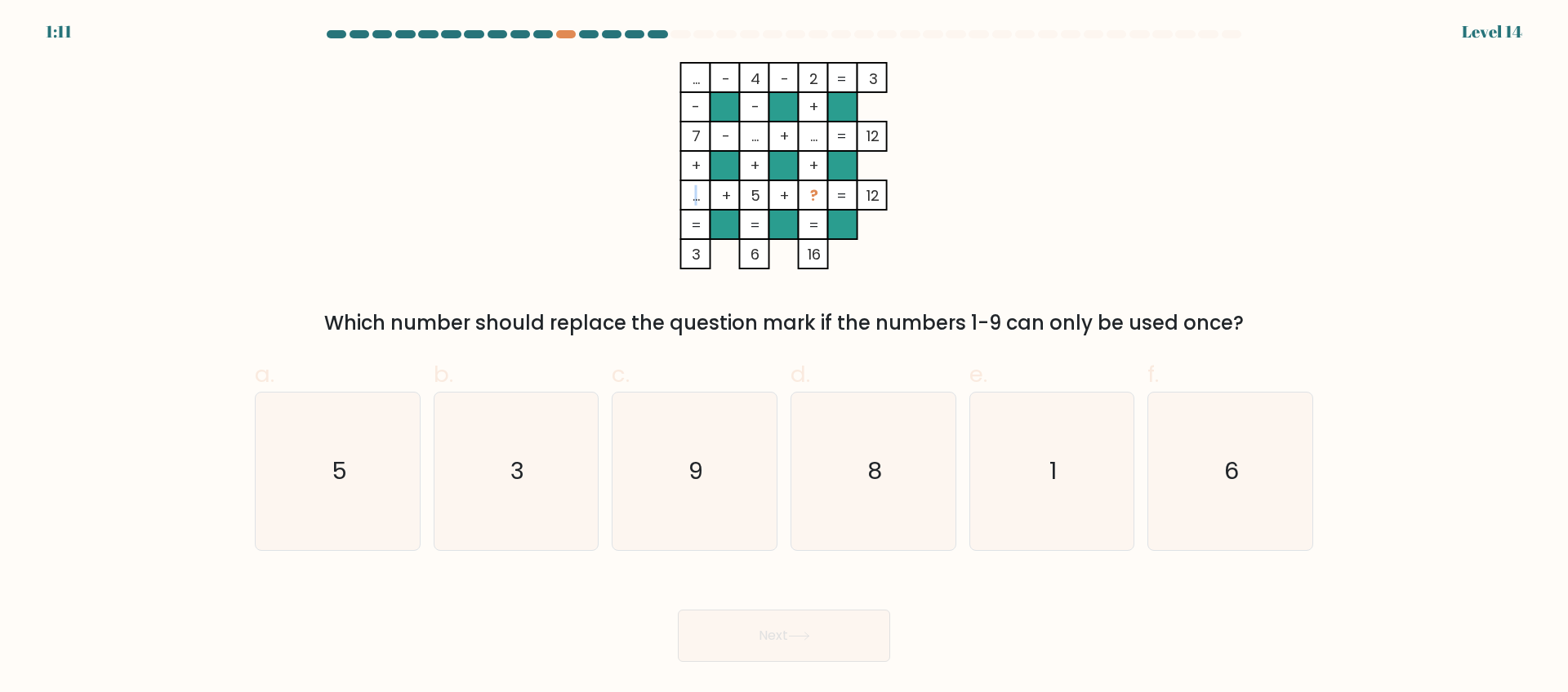
drag, startPoint x: 697, startPoint y: 198, endPoint x: 691, endPoint y: 149, distance: 49.4
click at [692, 197] on tspan "..." at bounding box center [696, 195] width 8 height 20
click at [698, 196] on tspan "..." at bounding box center [696, 195] width 8 height 20
drag, startPoint x: 703, startPoint y: 197, endPoint x: 690, endPoint y: 195, distance: 13.2
click at [692, 195] on tspan "..." at bounding box center [696, 195] width 8 height 20
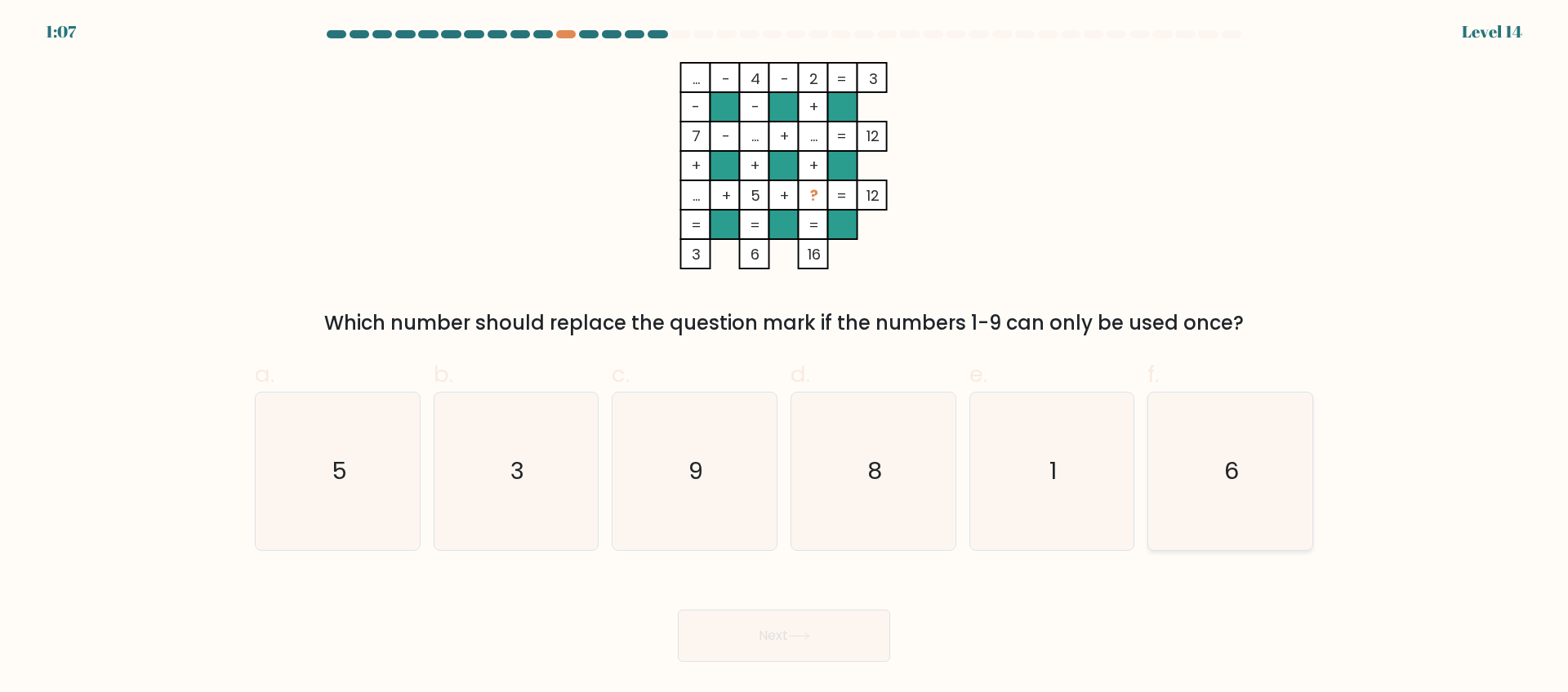
drag, startPoint x: 1279, startPoint y: 499, endPoint x: 1272, endPoint y: 503, distance: 8.1
click at [1278, 499] on icon "6" at bounding box center [1230, 471] width 157 height 157
click at [784, 356] on input "f. 6" at bounding box center [784, 351] width 1 height 11
radio input "true"
click at [789, 620] on button "Next" at bounding box center [784, 636] width 213 height 52
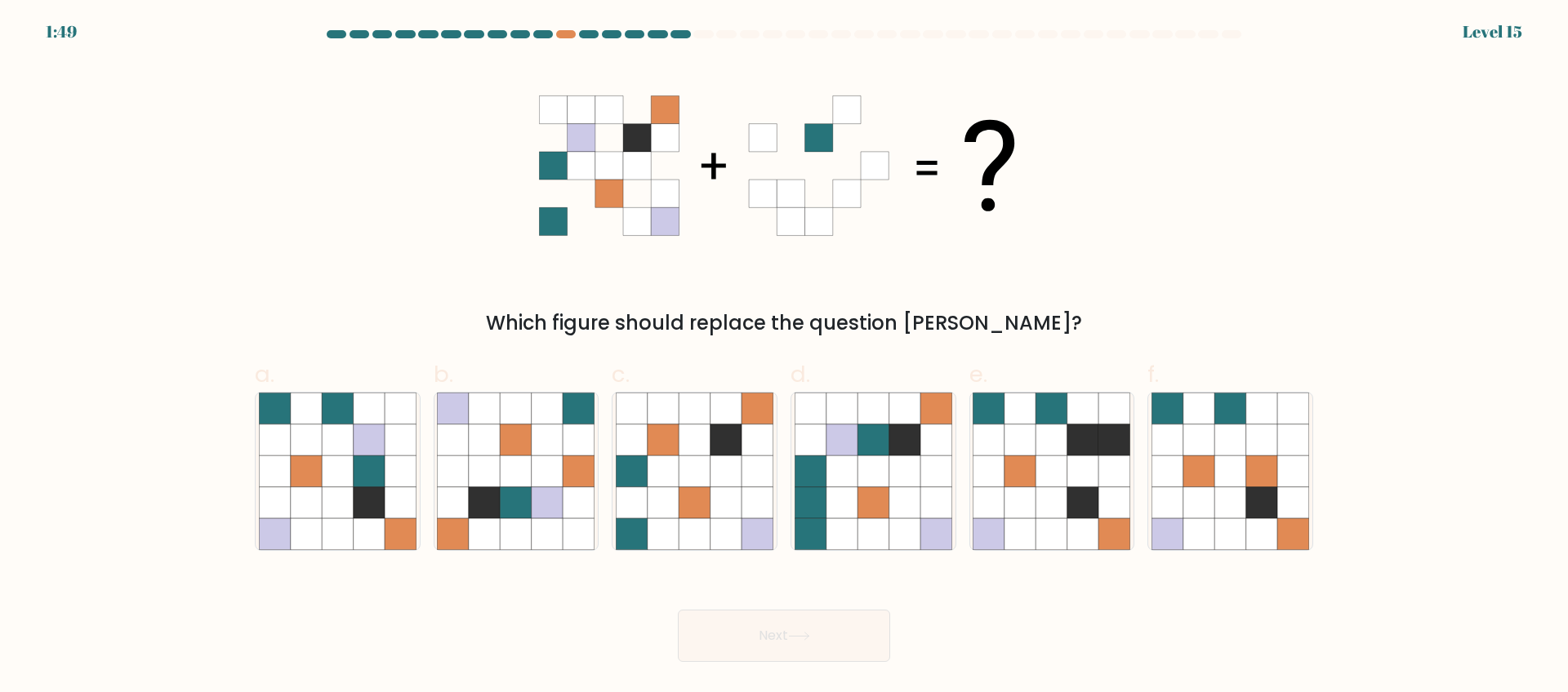
click at [1073, 191] on div "Which figure should replace the question [PERSON_NAME]?" at bounding box center [784, 200] width 1078 height 276
click at [501, 540] on icon at bounding box center [516, 533] width 31 height 31
click at [784, 356] on input "b." at bounding box center [784, 351] width 1 height 11
radio input "true"
click at [360, 507] on icon at bounding box center [368, 501] width 31 height 31
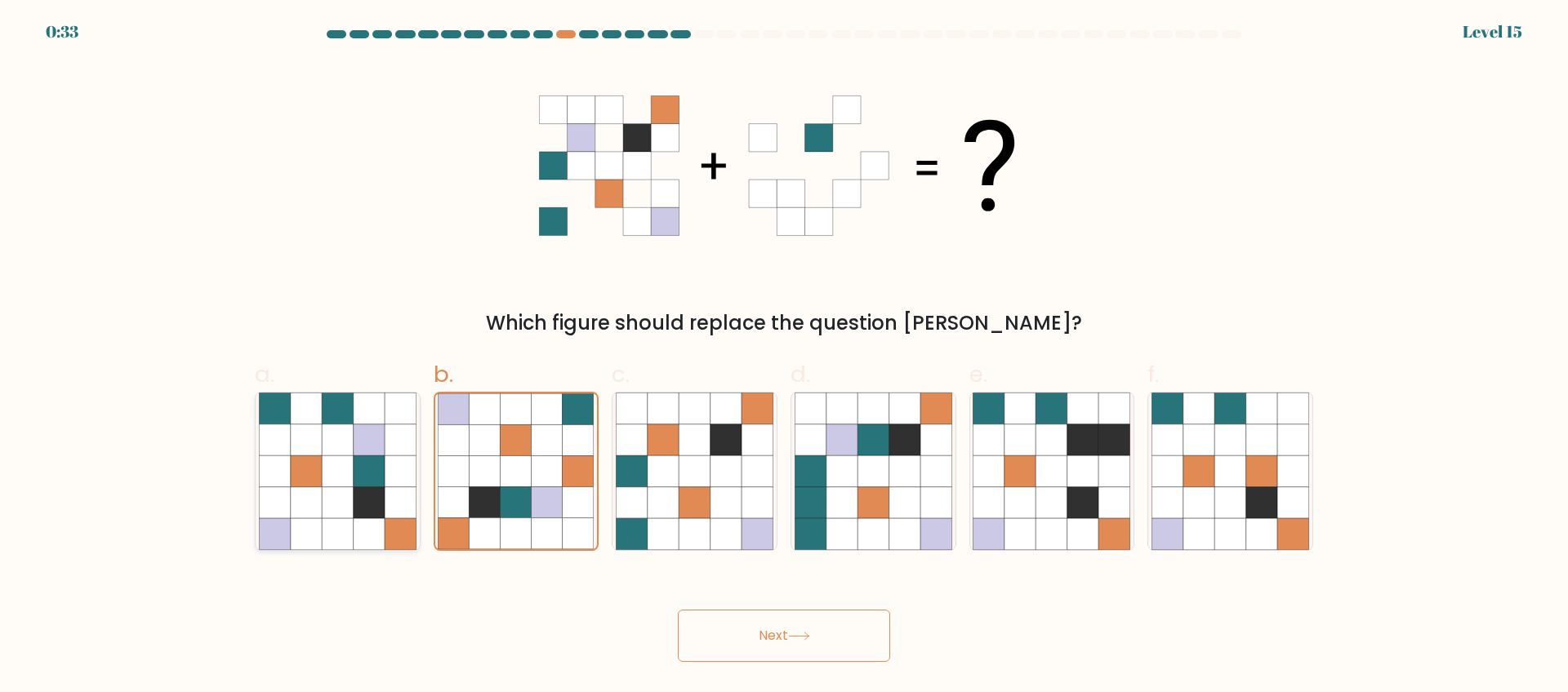
click at [784, 356] on input "a." at bounding box center [784, 351] width 1 height 11
radio input "true"
click at [802, 639] on icon at bounding box center [799, 636] width 22 height 9
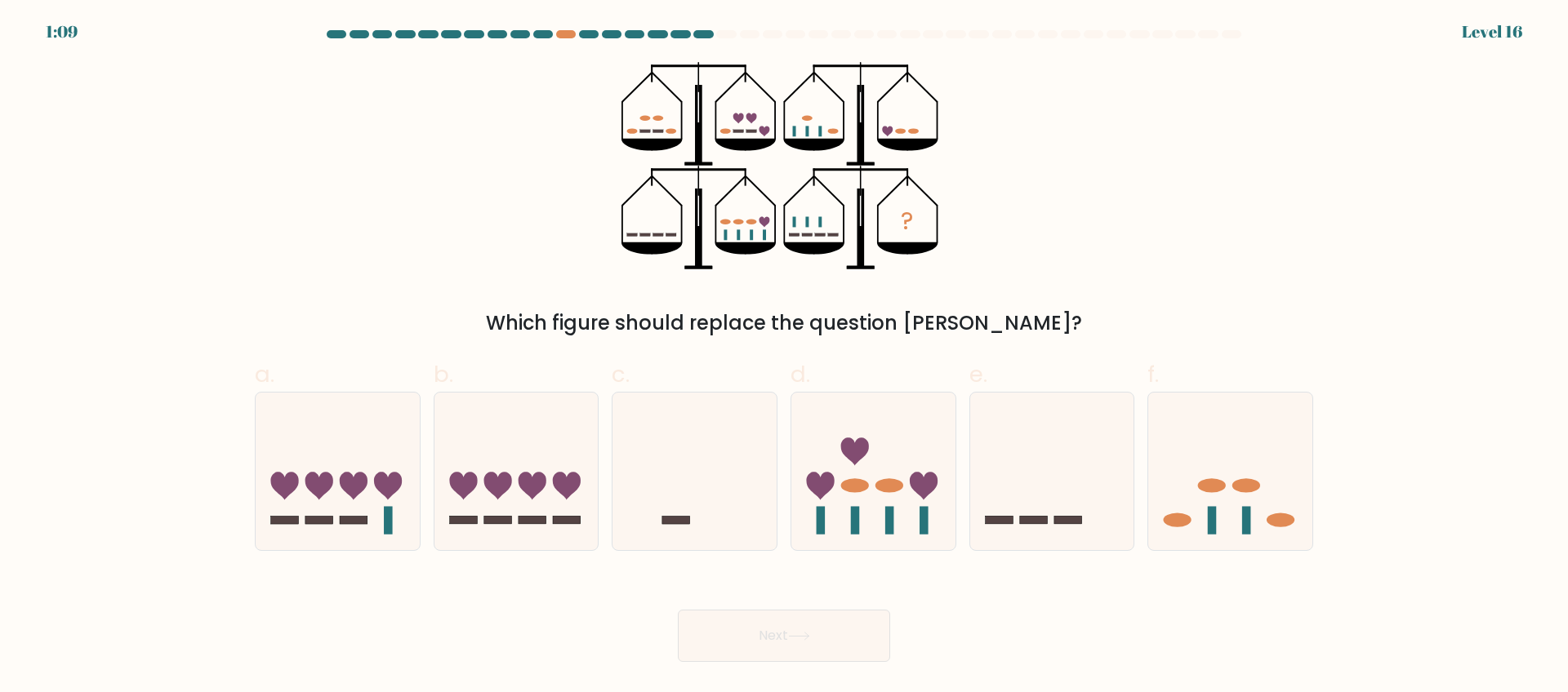
click at [1145, 183] on div "? Which figure should replace the question mark?" at bounding box center [784, 200] width 1078 height 276
drag, startPoint x: 1205, startPoint y: 454, endPoint x: 955, endPoint y: 583, distance: 281.3
click at [1204, 454] on icon at bounding box center [1230, 471] width 164 height 136
click at [784, 356] on input "f." at bounding box center [784, 351] width 1 height 11
radio input "true"
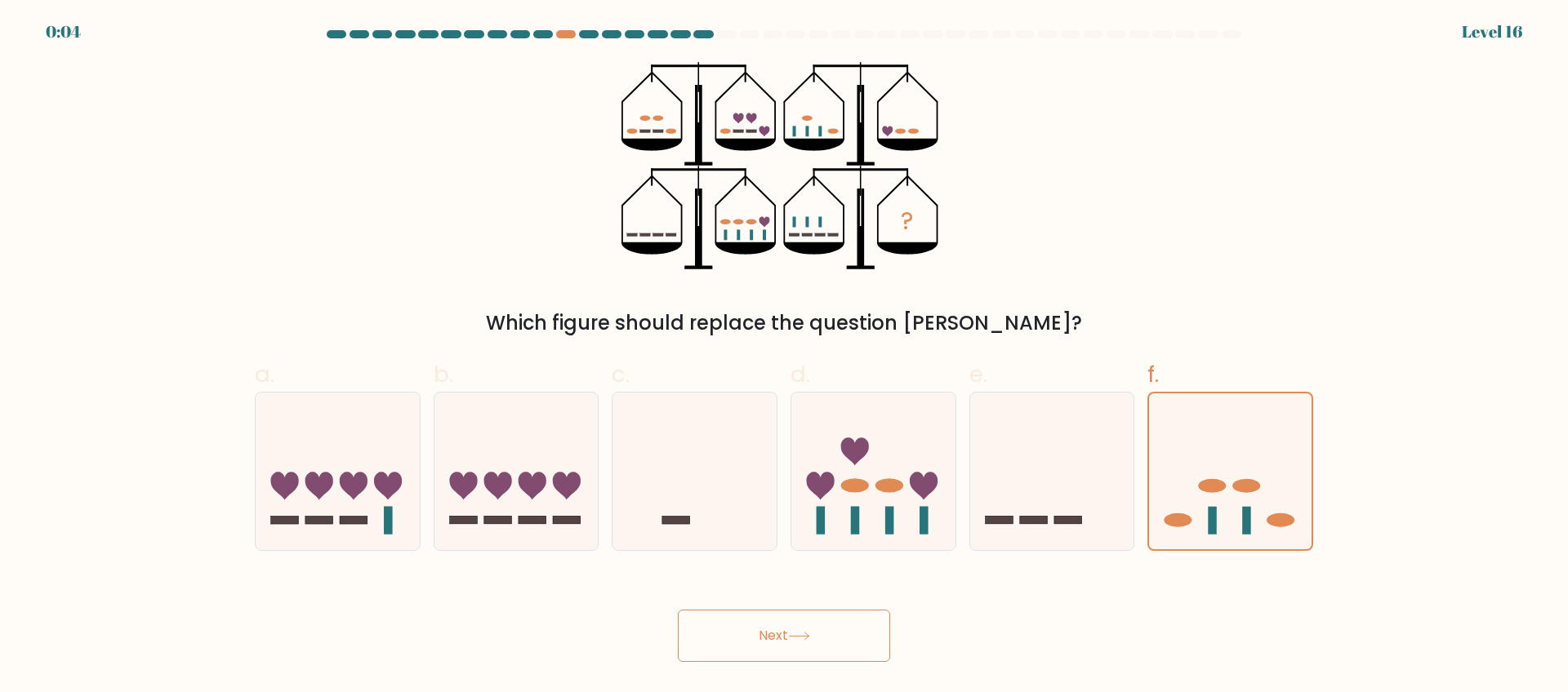
click at [779, 655] on button "Next" at bounding box center [784, 636] width 213 height 52
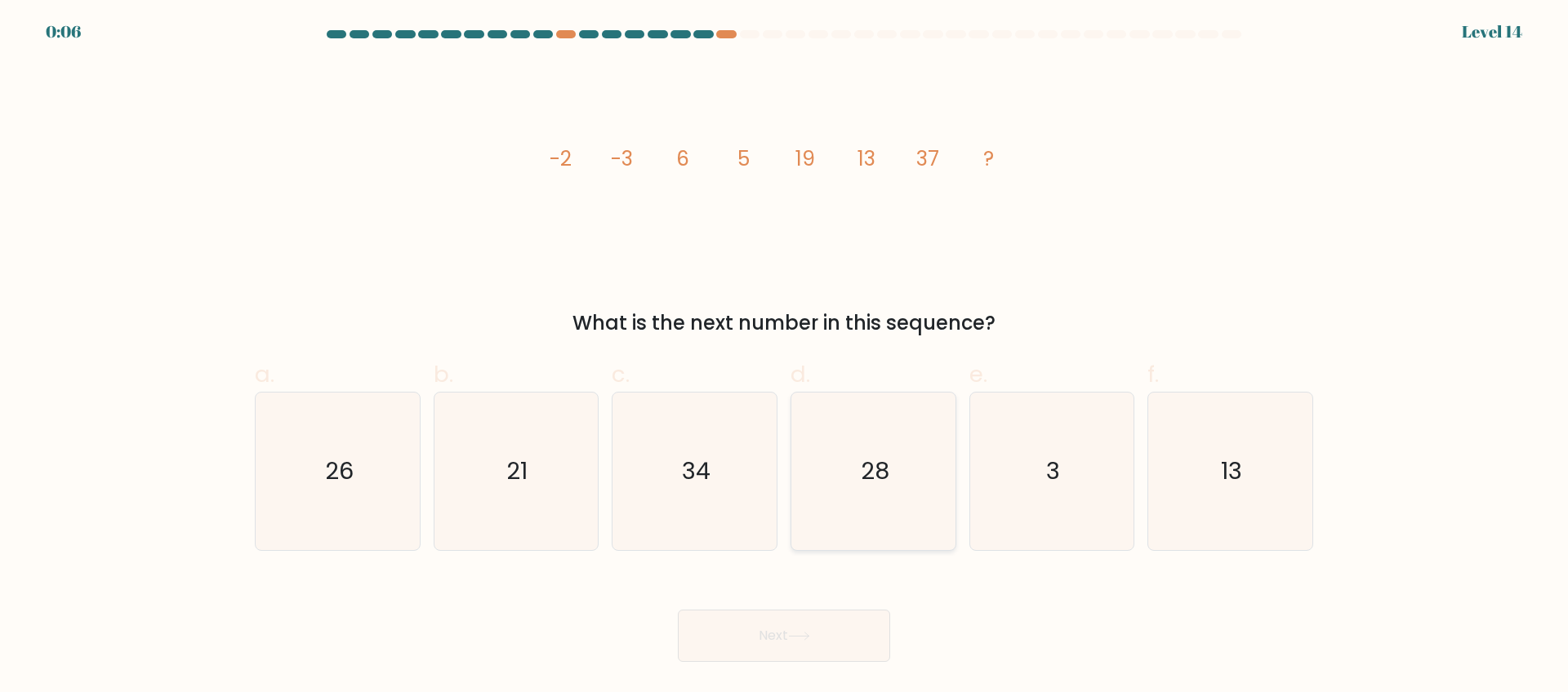
click at [881, 396] on icon "28" at bounding box center [873, 471] width 157 height 157
click at [784, 356] on input "d. 28" at bounding box center [784, 351] width 1 height 11
radio input "true"
click at [851, 624] on button "Next" at bounding box center [784, 636] width 213 height 52
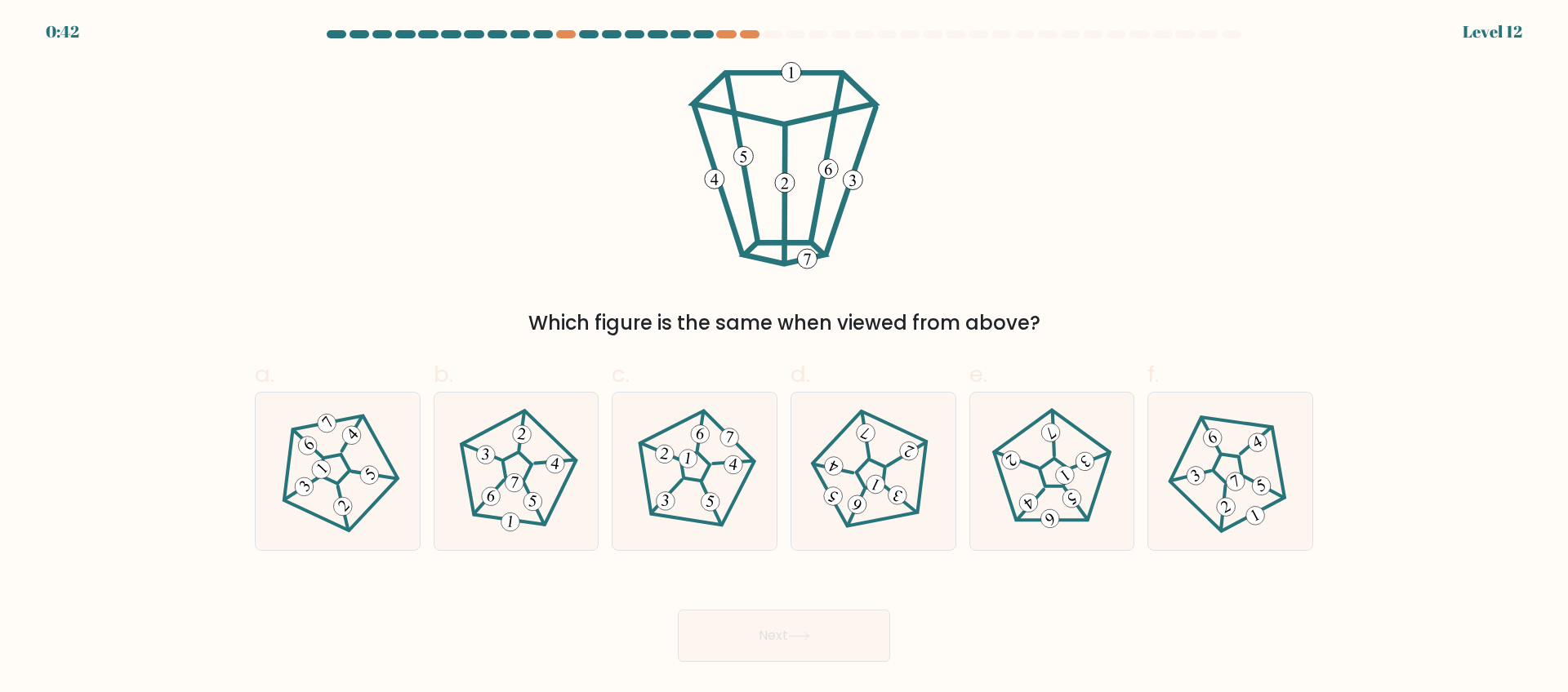
click at [1452, 21] on div "0:42 Level 12" at bounding box center [784, 22] width 1568 height 44
click at [1478, 46] on form at bounding box center [784, 346] width 1568 height 632
click at [1485, 34] on form at bounding box center [784, 346] width 1568 height 632
